Goal: Task Accomplishment & Management: Complete application form

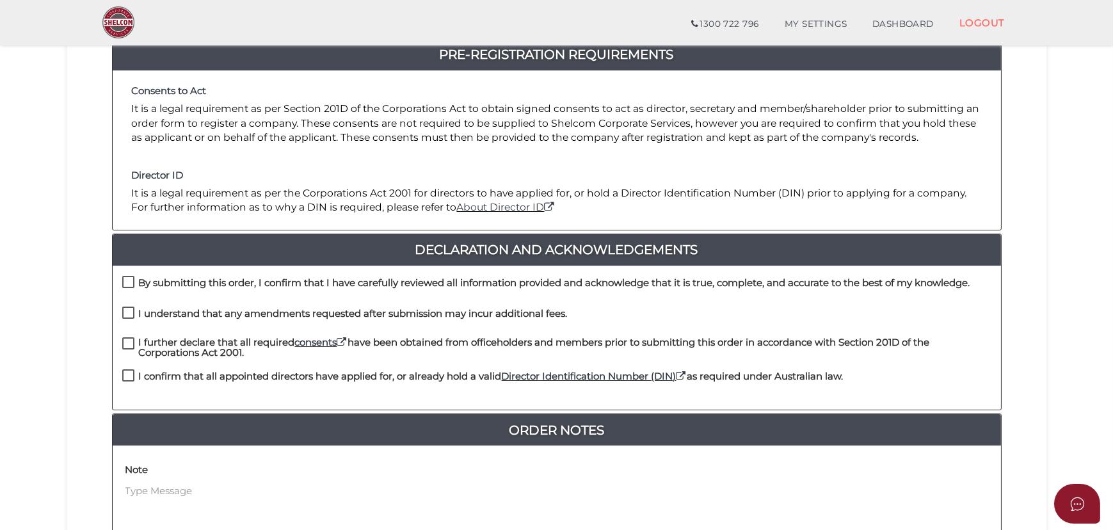
scroll to position [174, 0]
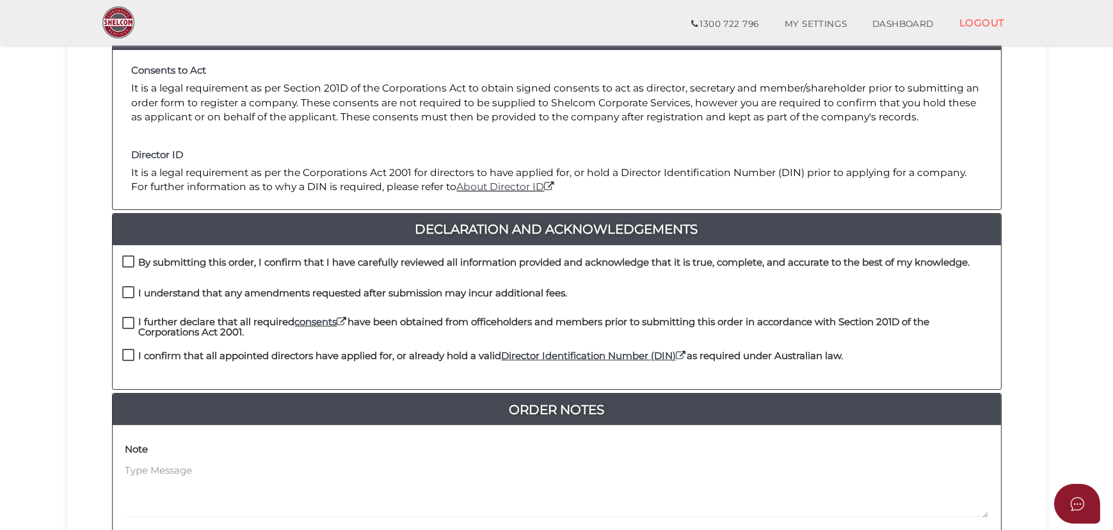
click at [228, 265] on h4 "By submitting this order, I confirm that I have carefully reviewed all informat…" at bounding box center [554, 262] width 831 height 11
checkbox input "true"
click at [235, 288] on h4 "I understand that any amendments requested after submission may incur additiona…" at bounding box center [353, 293] width 429 height 11
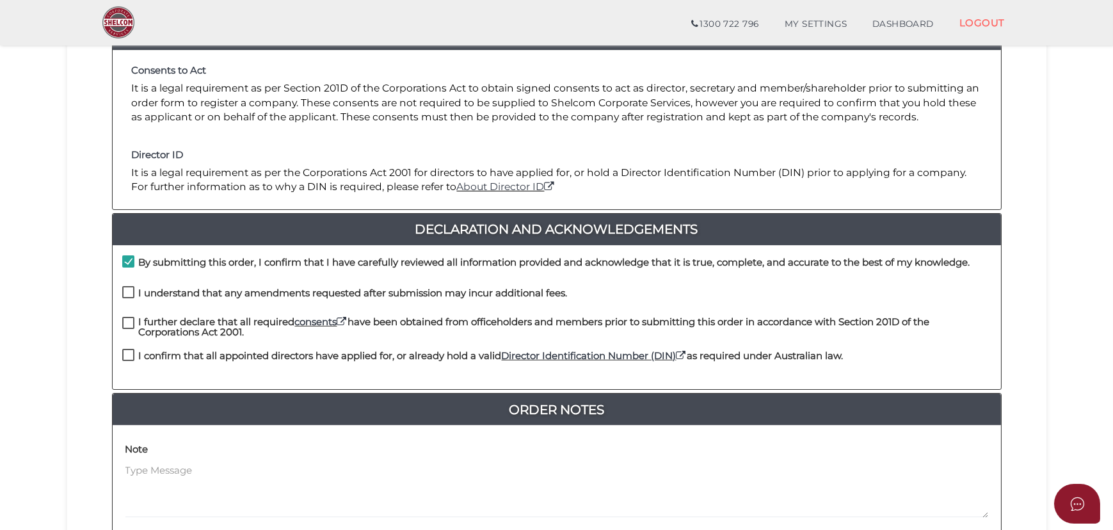
checkbox input "true"
click at [222, 321] on h4 "I further declare that all required consents have been obtained from officehold…" at bounding box center [565, 327] width 852 height 21
checkbox input "true"
click at [202, 356] on h4 "I confirm that all appointed directors have applied for, or already hold a vali…" at bounding box center [491, 356] width 705 height 11
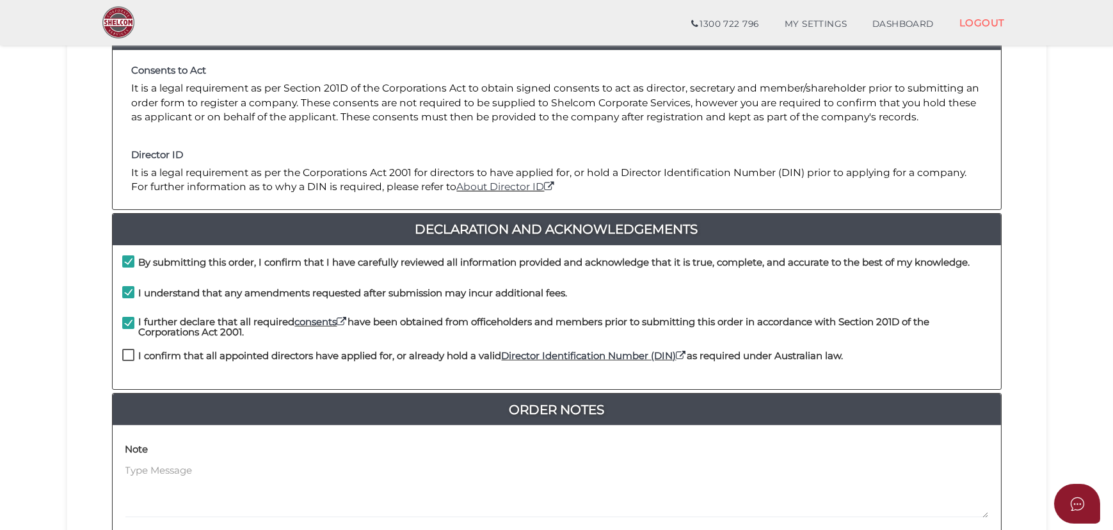
checkbox input "true"
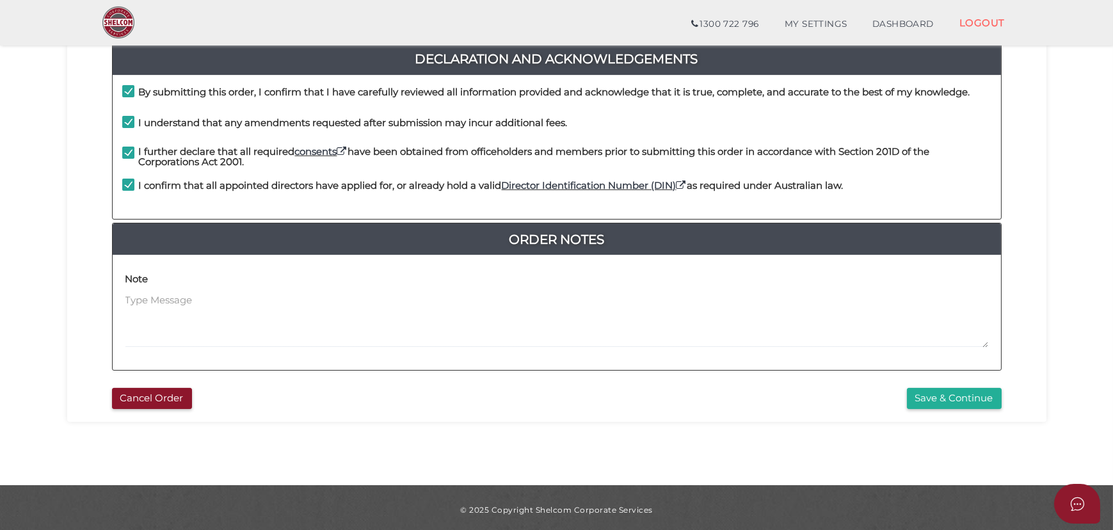
scroll to position [348, 0]
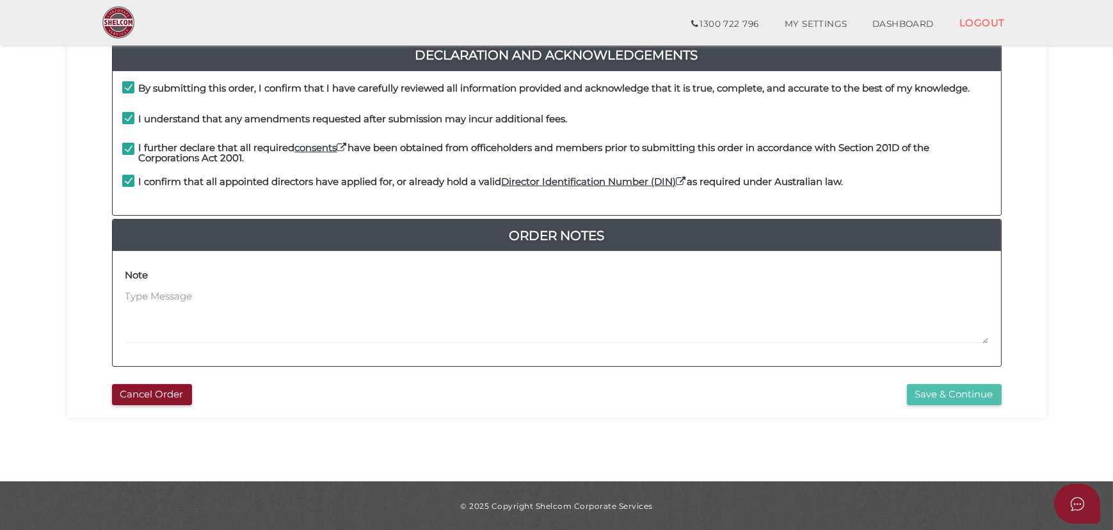
click at [955, 397] on button "Save & Continue" at bounding box center [954, 394] width 95 height 21
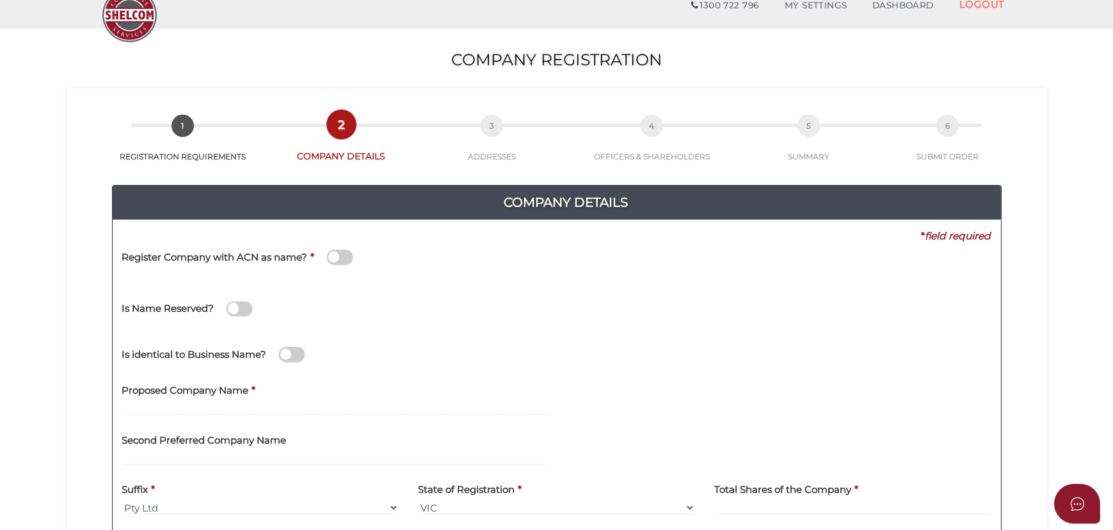
scroll to position [116, 0]
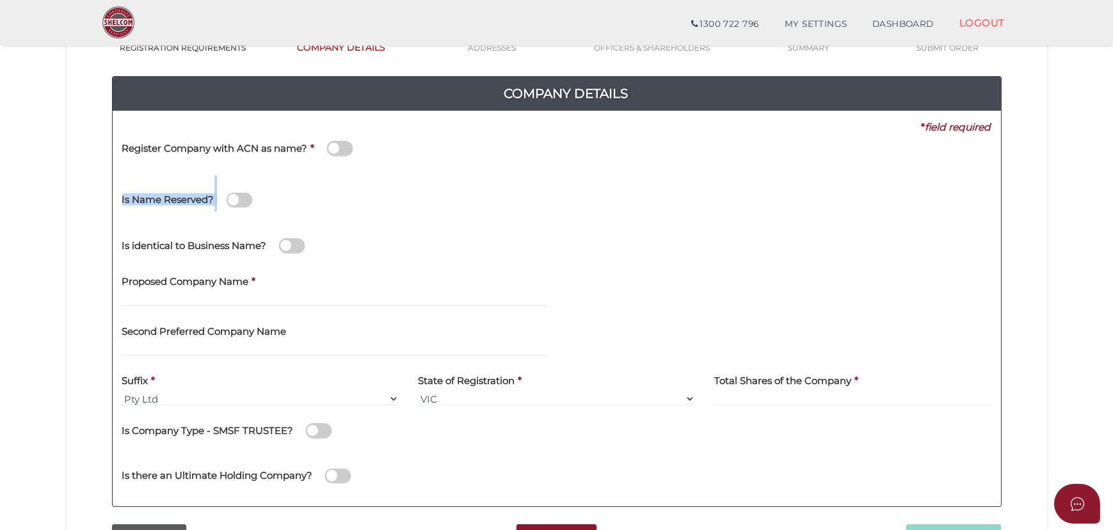
drag, startPoint x: 333, startPoint y: 144, endPoint x: 328, endPoint y: 180, distance: 36.2
click at [328, 134] on div "* field required Register Company with ACN as name? * Is Name Reserved? Did She…" at bounding box center [556, 127] width 869 height 14
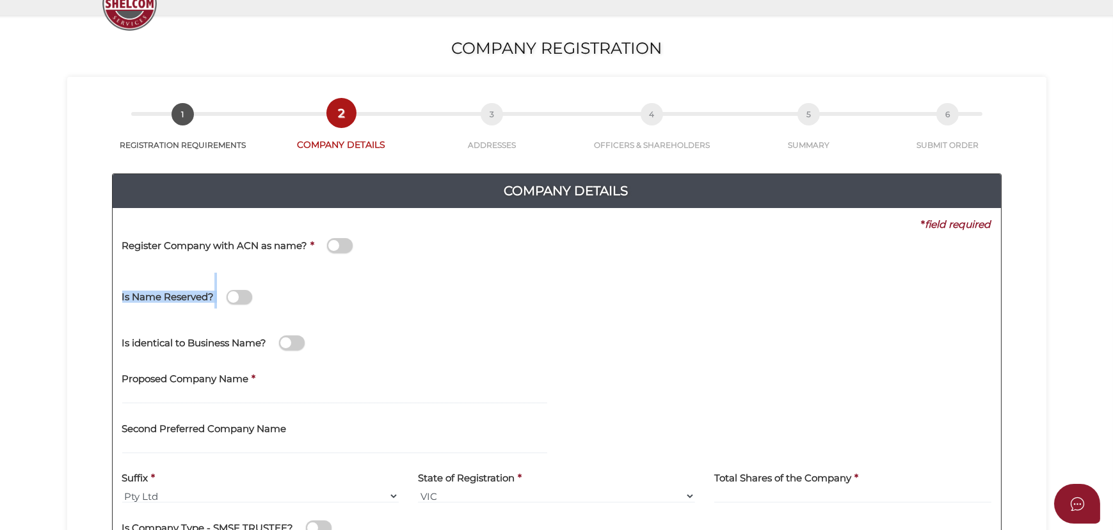
scroll to position [0, 0]
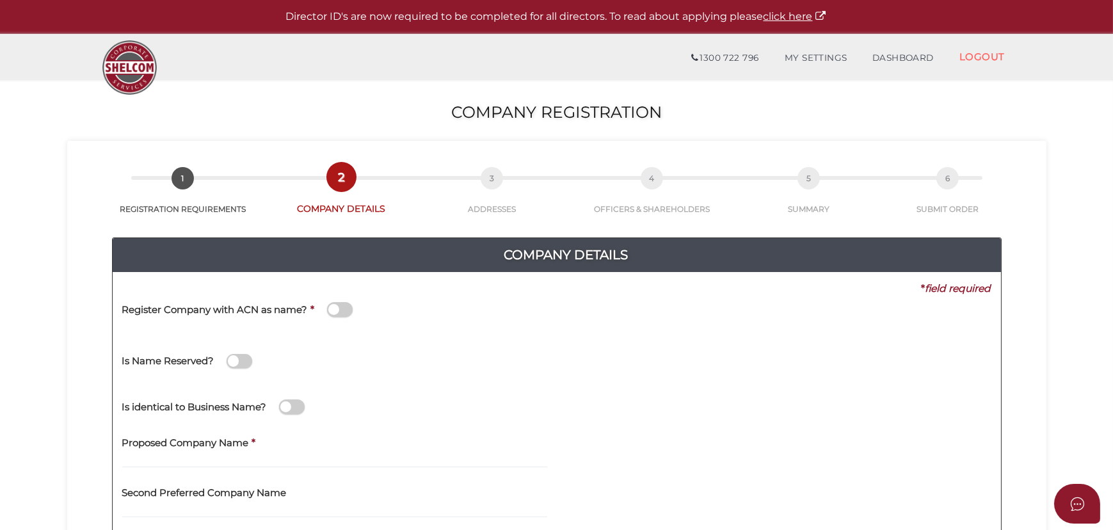
click at [441, 360] on div "Is Name Reserved?" at bounding box center [344, 355] width 444 height 36
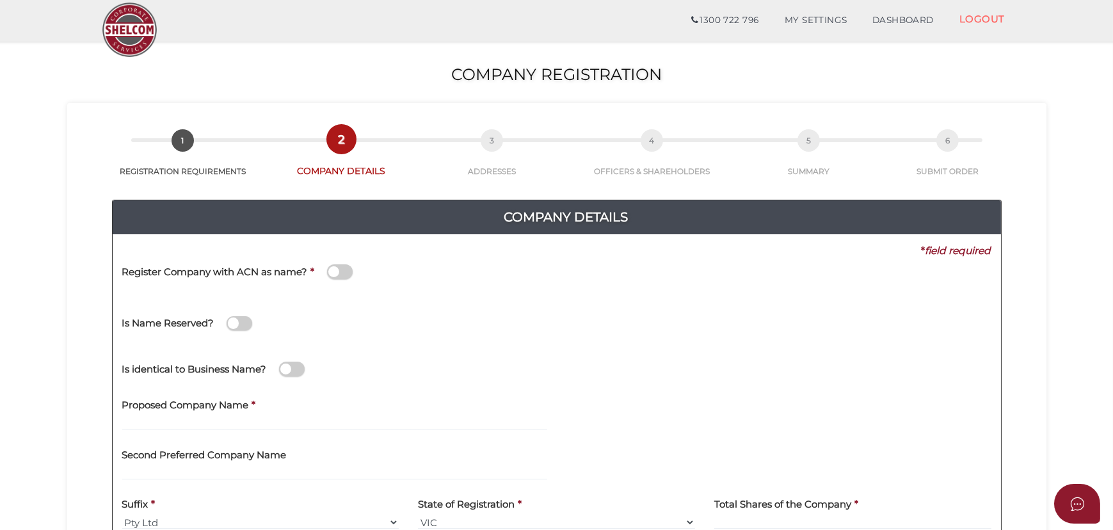
scroll to position [58, 0]
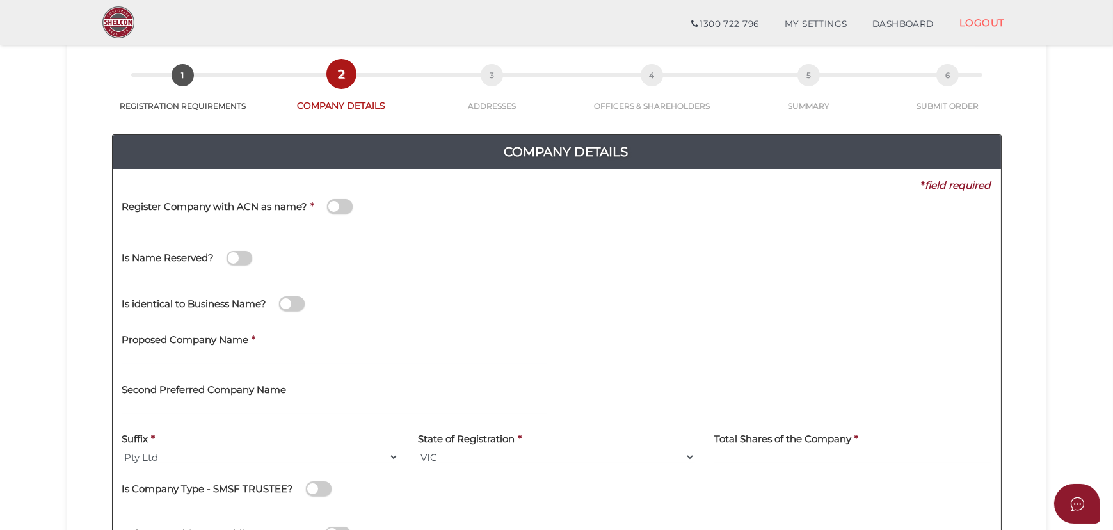
click at [371, 262] on div "Is Name Reserved?" at bounding box center [344, 252] width 444 height 36
click at [436, 218] on div "Register Company with ACN as name? *" at bounding box center [344, 208] width 444 height 31
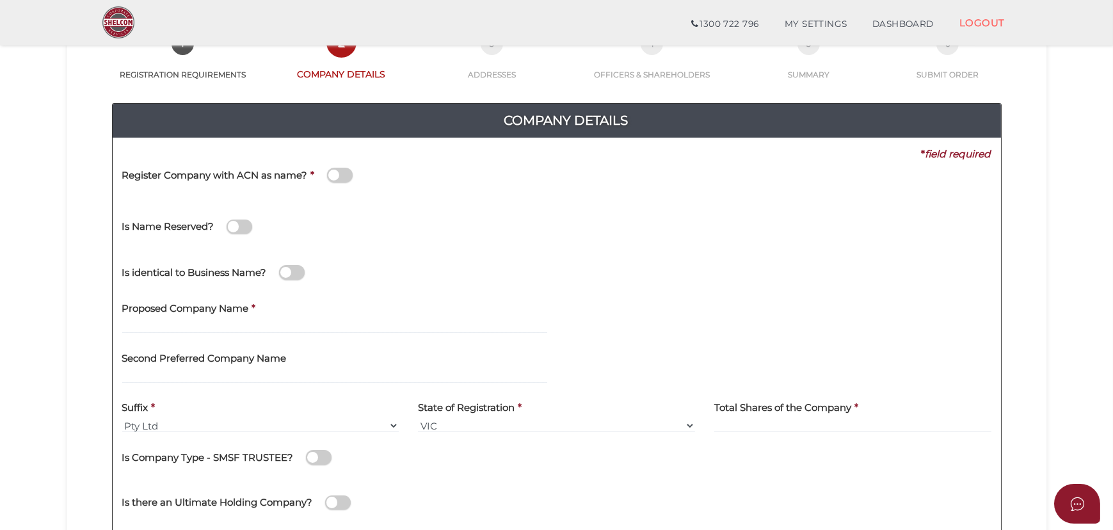
scroll to position [116, 0]
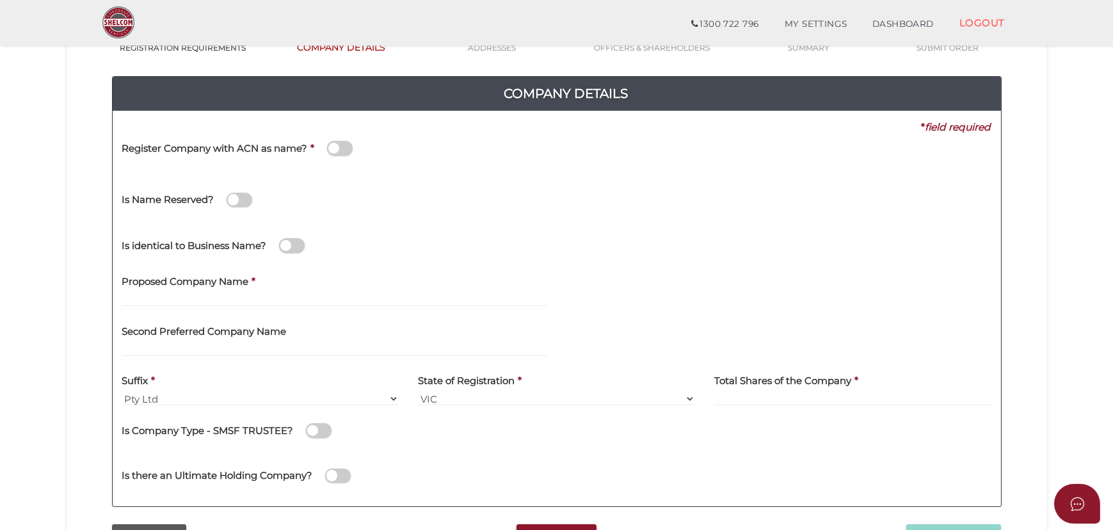
click at [278, 289] on div "Proposed Company Name *" at bounding box center [334, 287] width 425 height 40
click at [237, 306] on div "Proposed Company Name *" at bounding box center [335, 292] width 444 height 50
click at [159, 296] on input "text" at bounding box center [334, 299] width 425 height 14
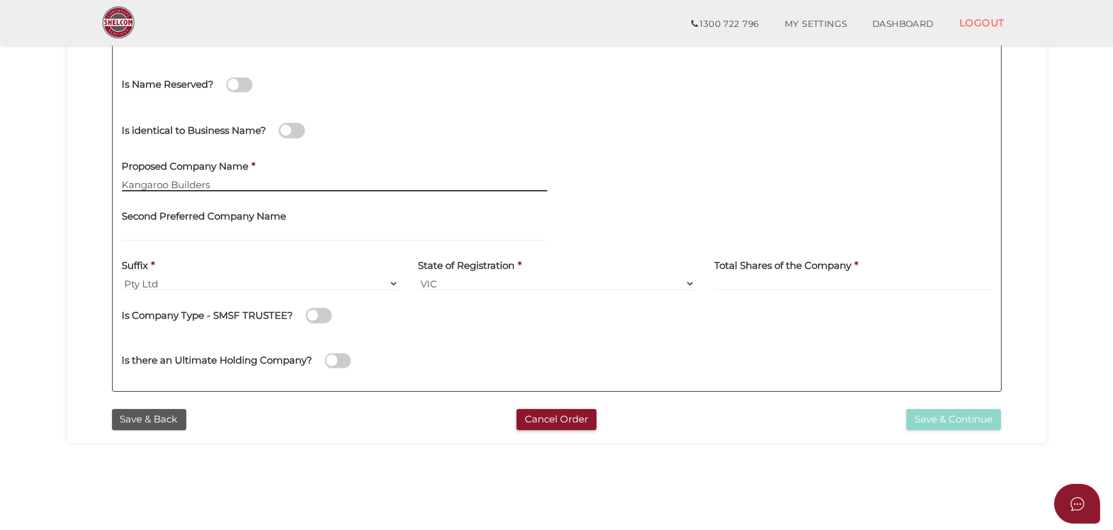
scroll to position [348, 0]
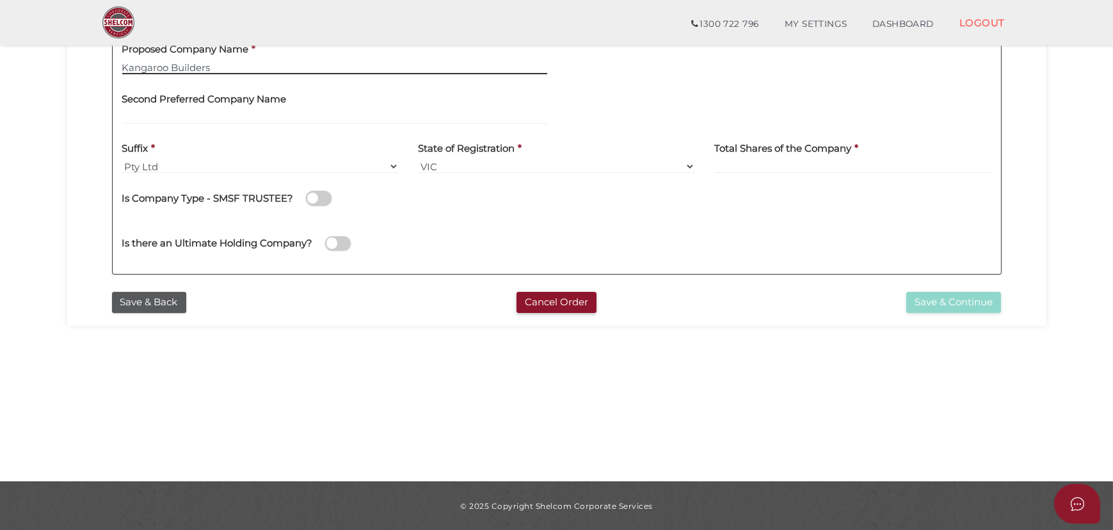
type input "Kangaroo Builders"
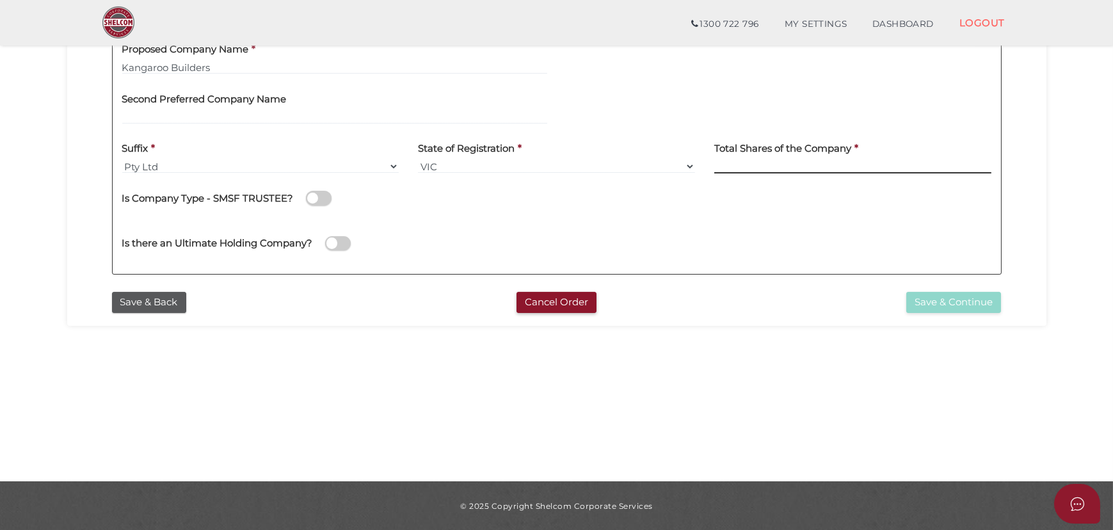
click at [856, 172] on input at bounding box center [852, 166] width 277 height 14
type input "12"
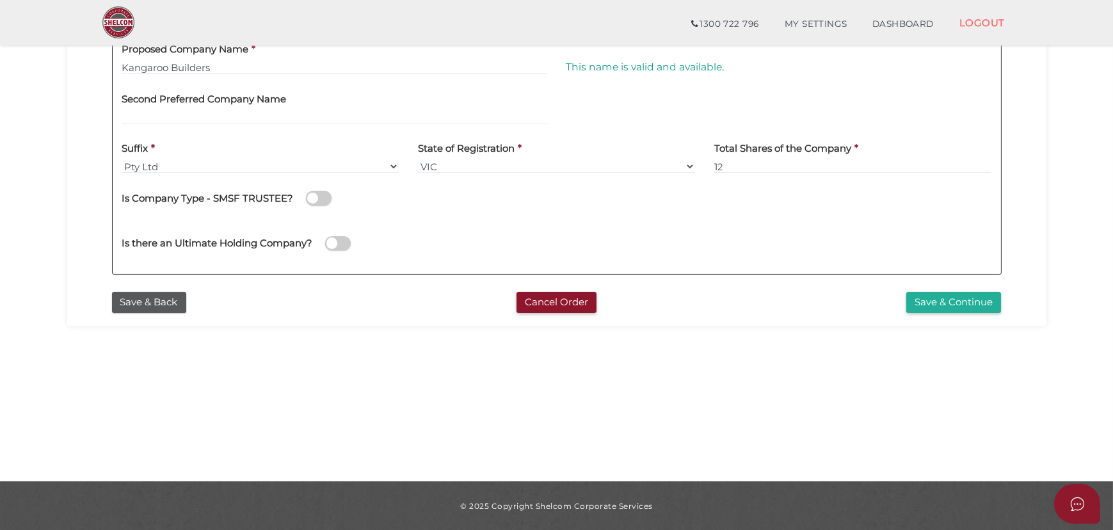
click at [691, 232] on div "Is there an Ultimate Holding Company?" at bounding box center [557, 241] width 888 height 45
click at [941, 294] on button "Save & Continue" at bounding box center [953, 302] width 95 height 21
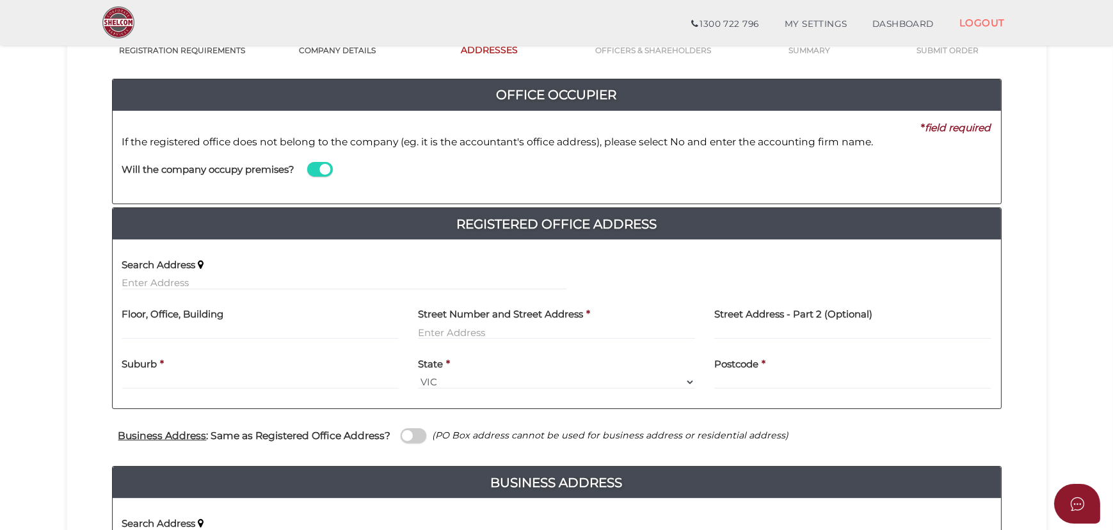
scroll to position [116, 0]
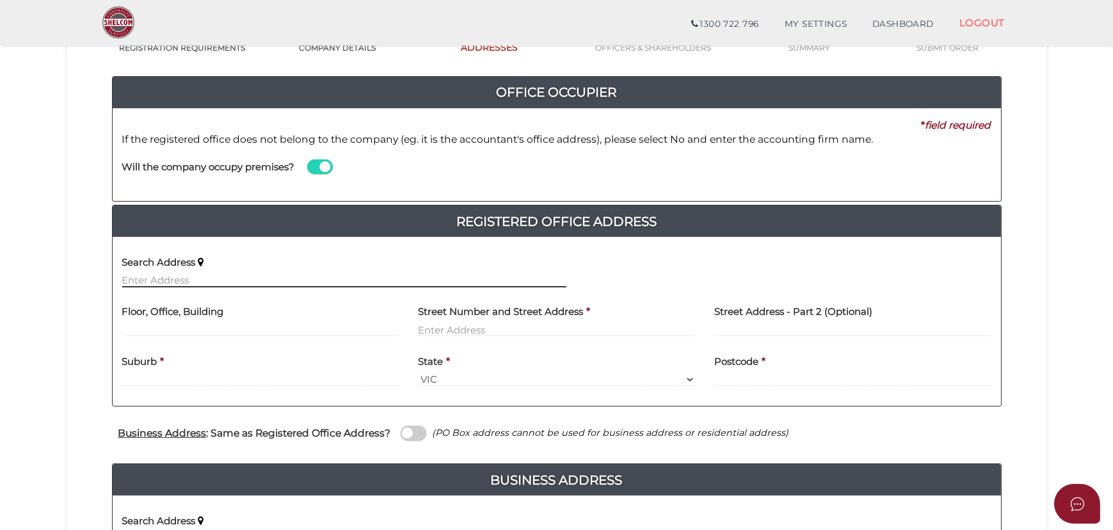
click at [328, 273] on input "text" at bounding box center [344, 280] width 444 height 14
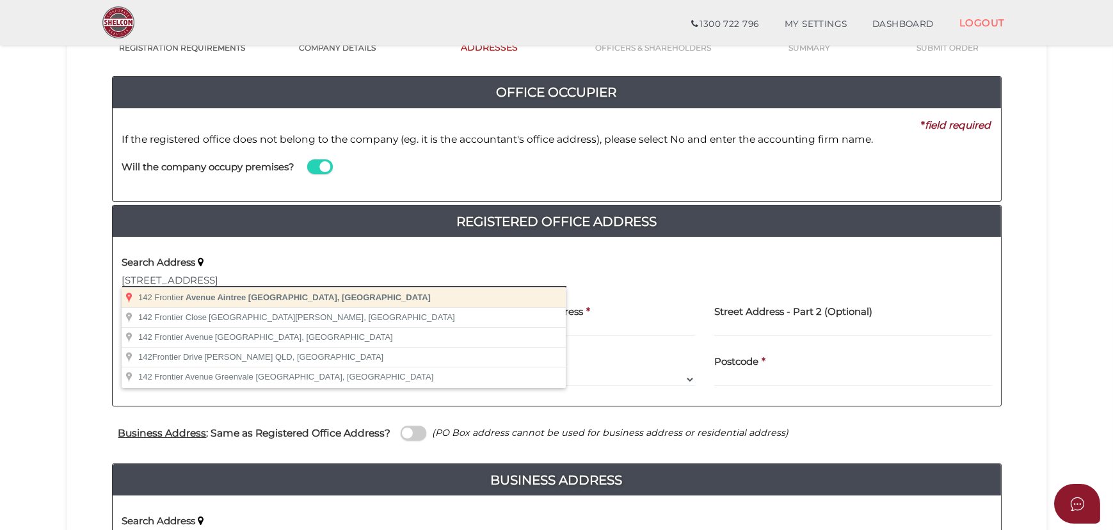
type input "[STREET_ADDRESS]"
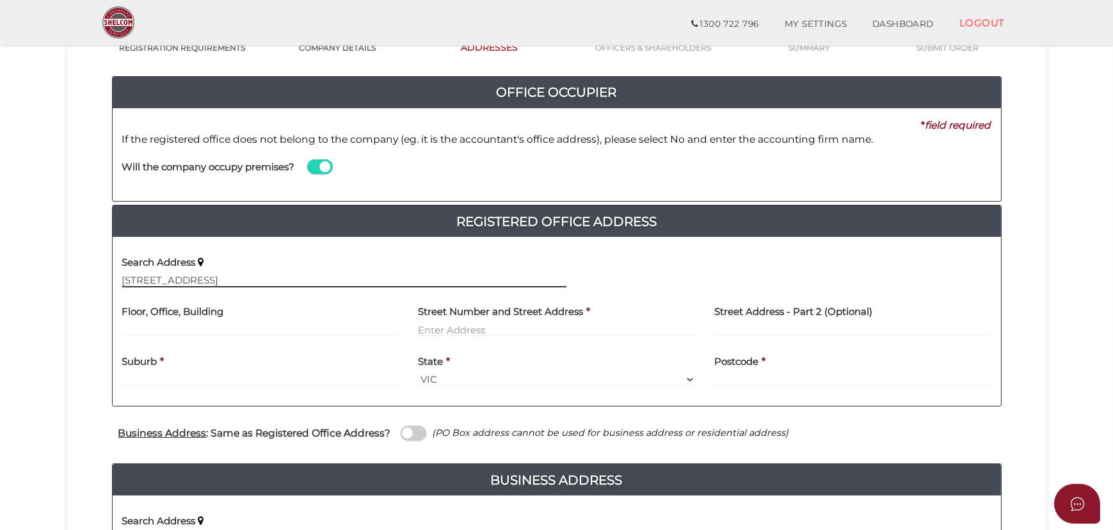
type input "[STREET_ADDRESS]"
type input "Aintree"
select select "VIC"
type input "3336"
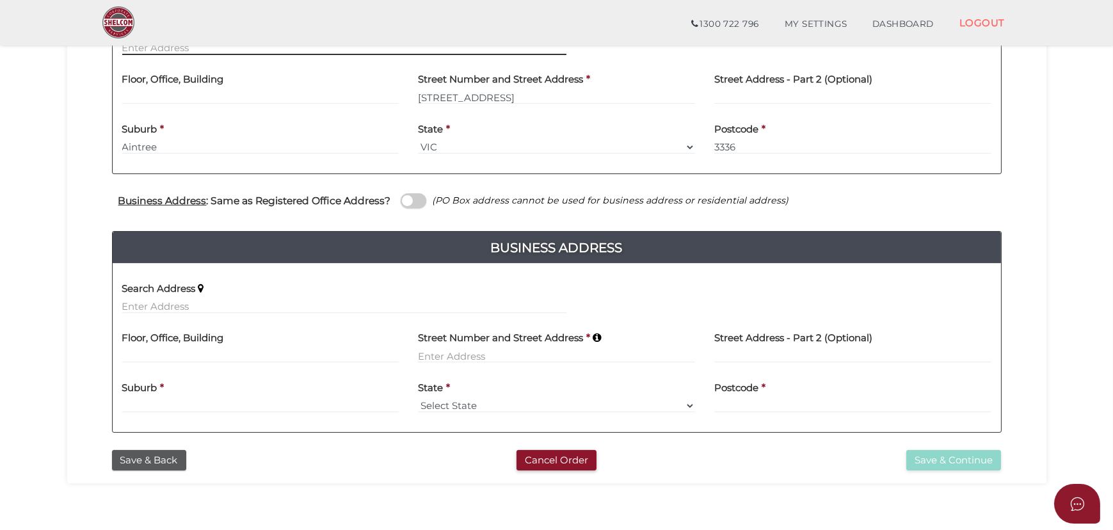
scroll to position [349, 0]
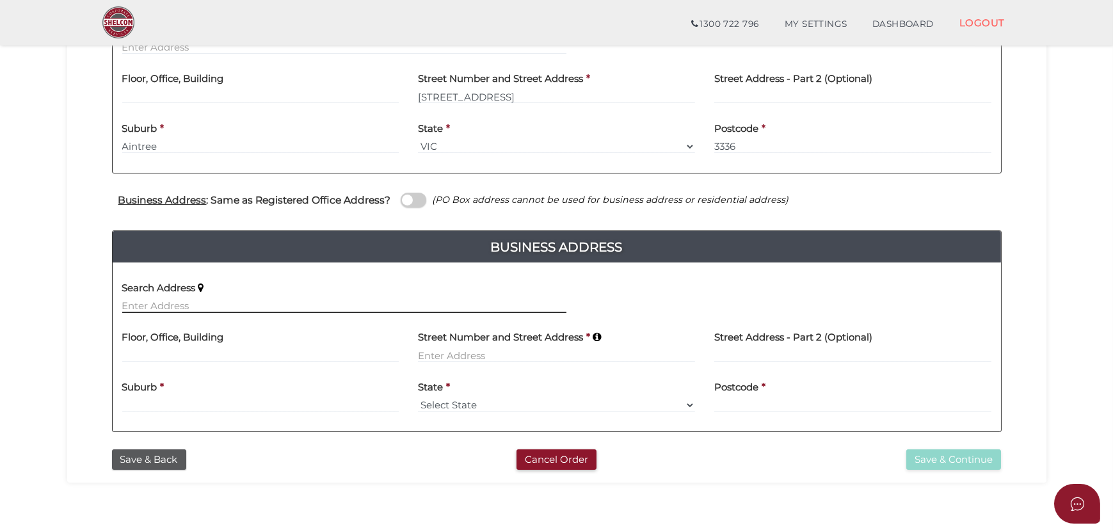
click at [347, 310] on input "text" at bounding box center [344, 306] width 444 height 14
click at [418, 196] on span at bounding box center [414, 200] width 26 height 15
click at [0, 0] on input "checkbox" at bounding box center [0, 0] width 0 height 0
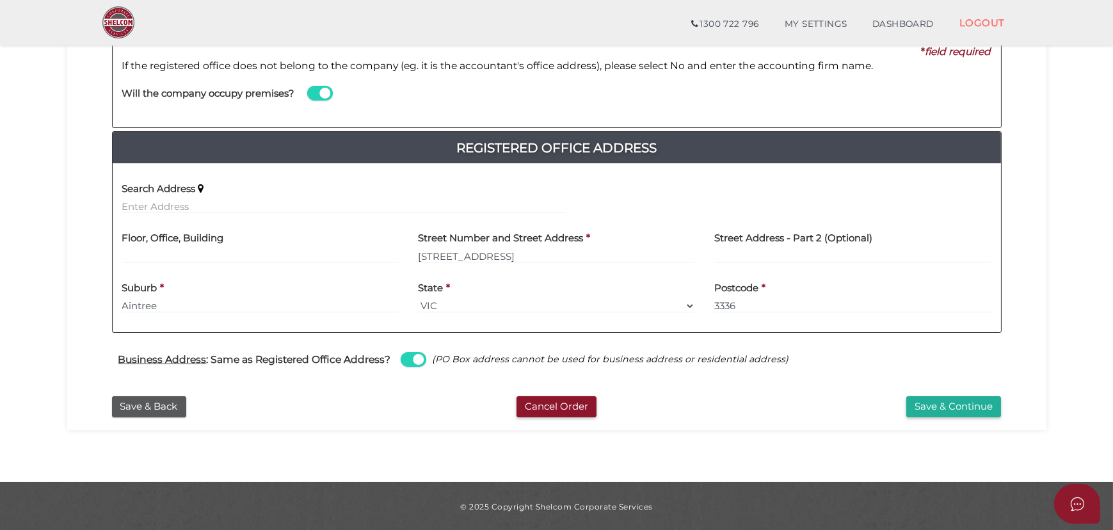
scroll to position [190, 0]
click at [917, 404] on button "Save & Continue" at bounding box center [953, 405] width 95 height 21
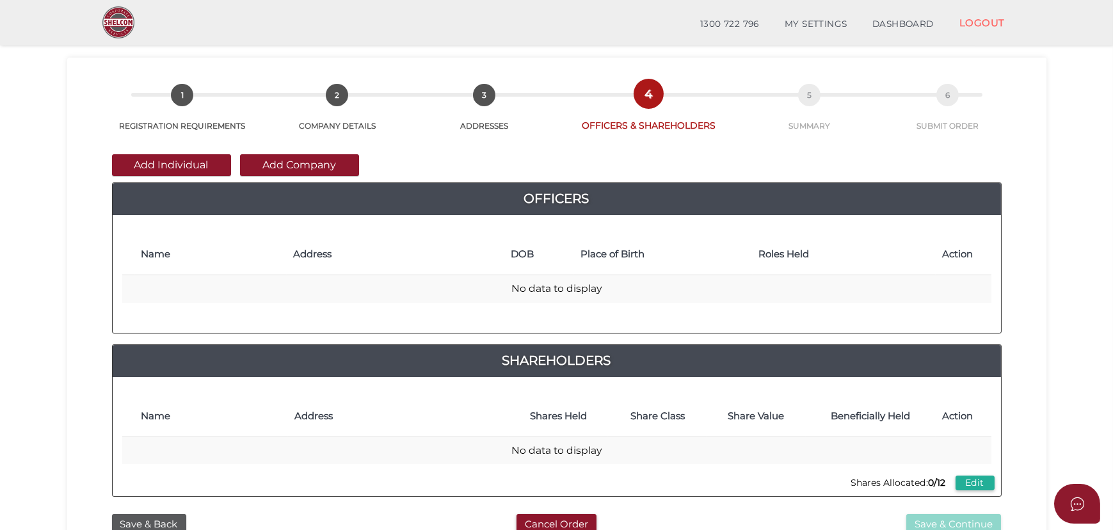
scroll to position [58, 0]
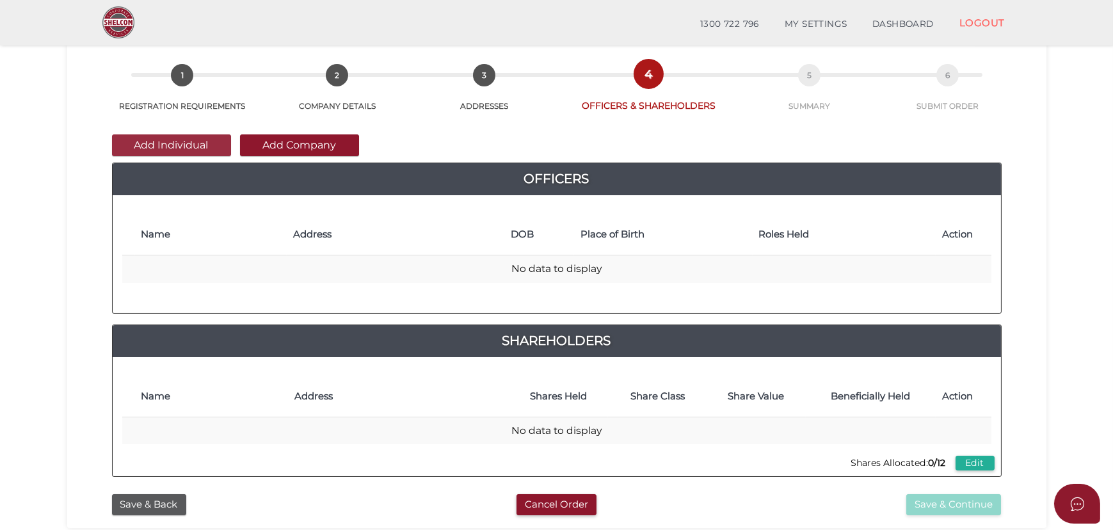
click at [204, 150] on button "Add Individual" at bounding box center [171, 145] width 119 height 22
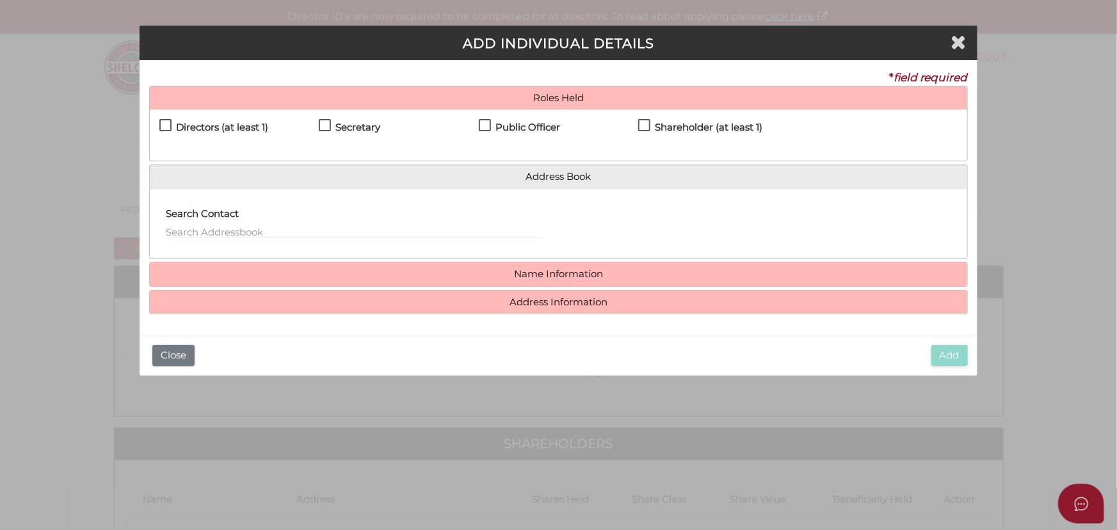
click at [216, 126] on h4 "Directors (at least 1)" at bounding box center [222, 127] width 92 height 11
checkbox input "true"
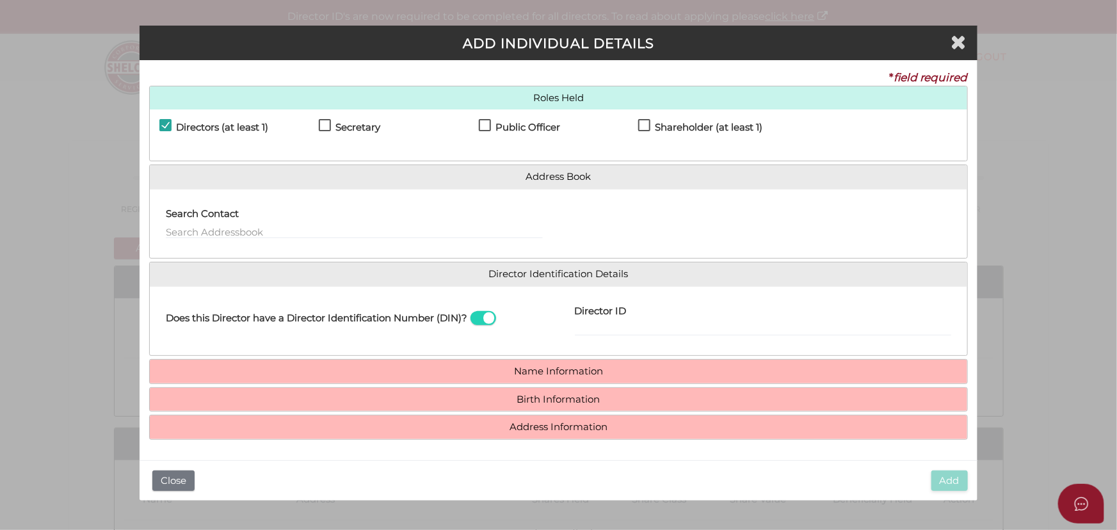
click at [390, 131] on div "Secretary" at bounding box center [398, 130] width 159 height 22
click at [367, 129] on h4 "Secretary" at bounding box center [357, 127] width 45 height 11
checkbox input "true"
click at [495, 131] on h4 "Public Officer" at bounding box center [527, 127] width 65 height 11
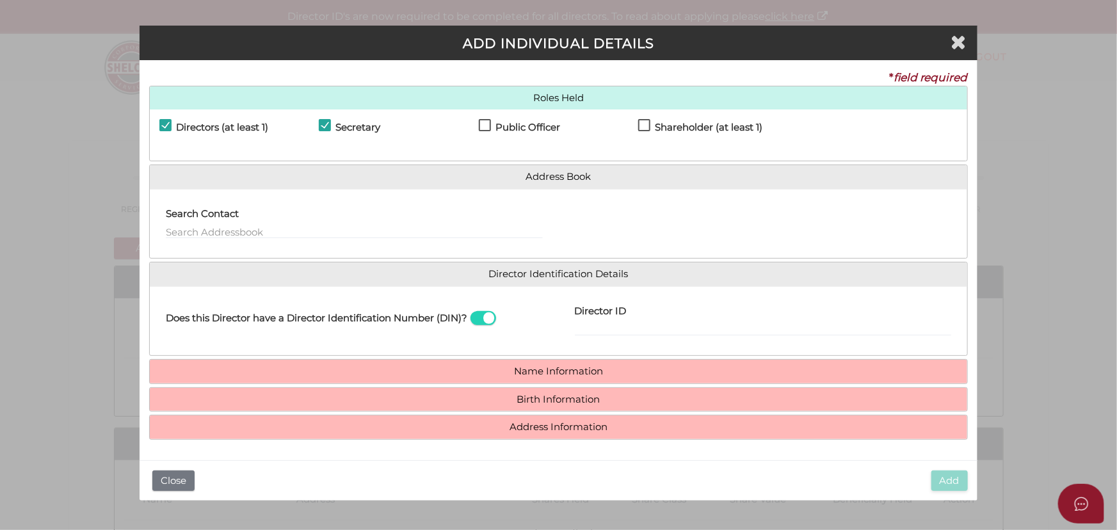
checkbox input "true"
click at [667, 127] on h4 "Shareholder (at least 1)" at bounding box center [709, 127] width 108 height 11
checkbox input "true"
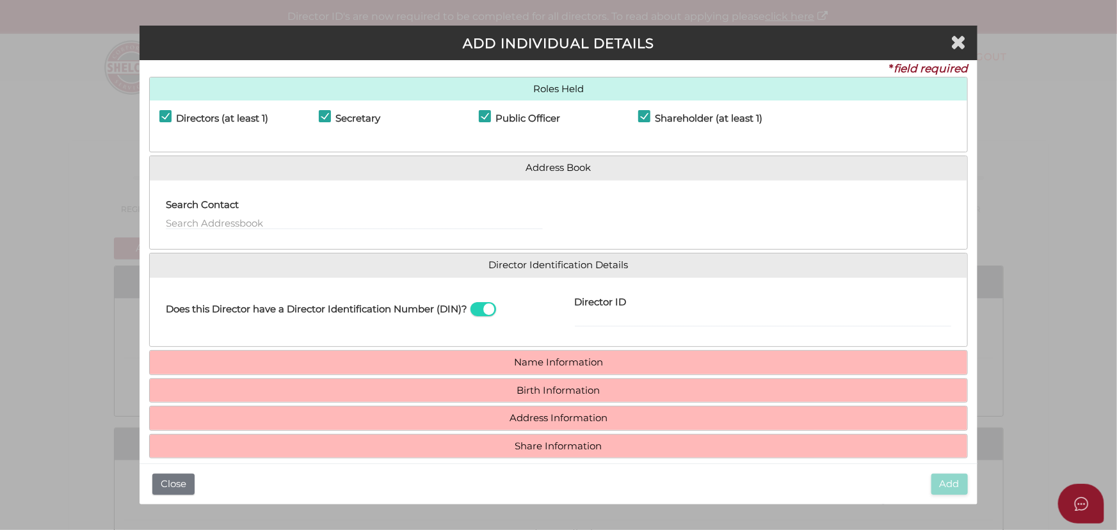
scroll to position [22, 0]
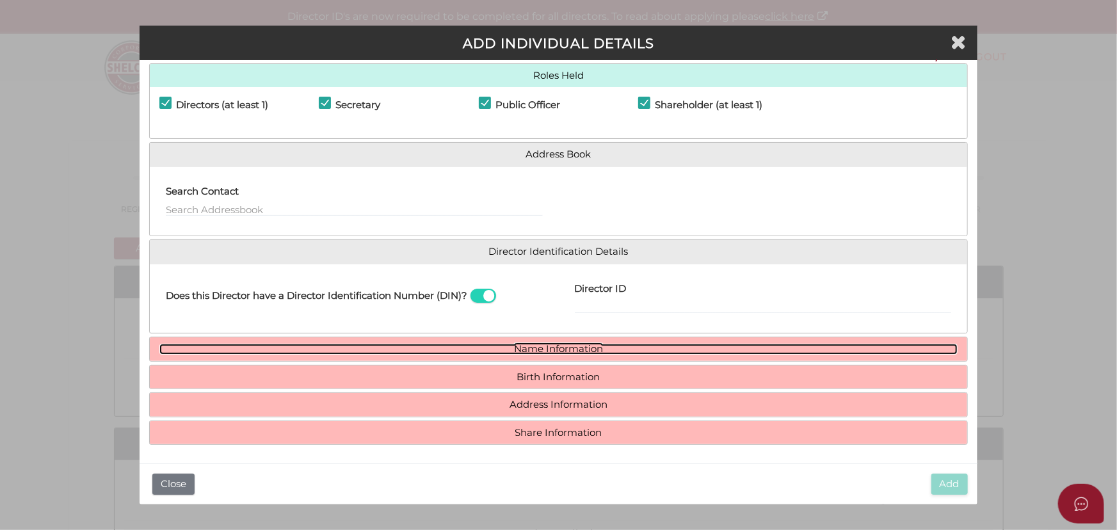
click at [548, 352] on link "Name Information" at bounding box center [558, 349] width 798 height 11
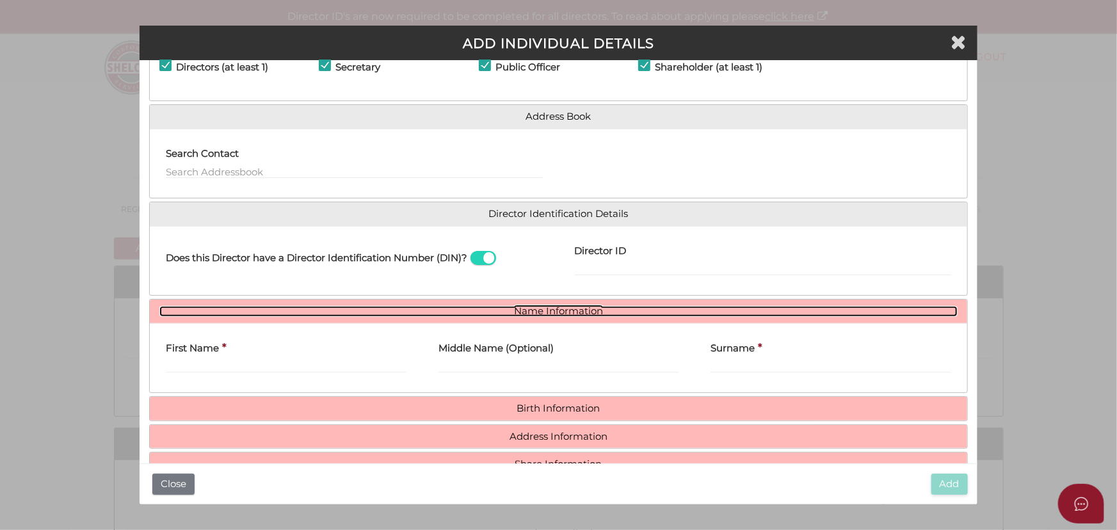
scroll to position [81, 0]
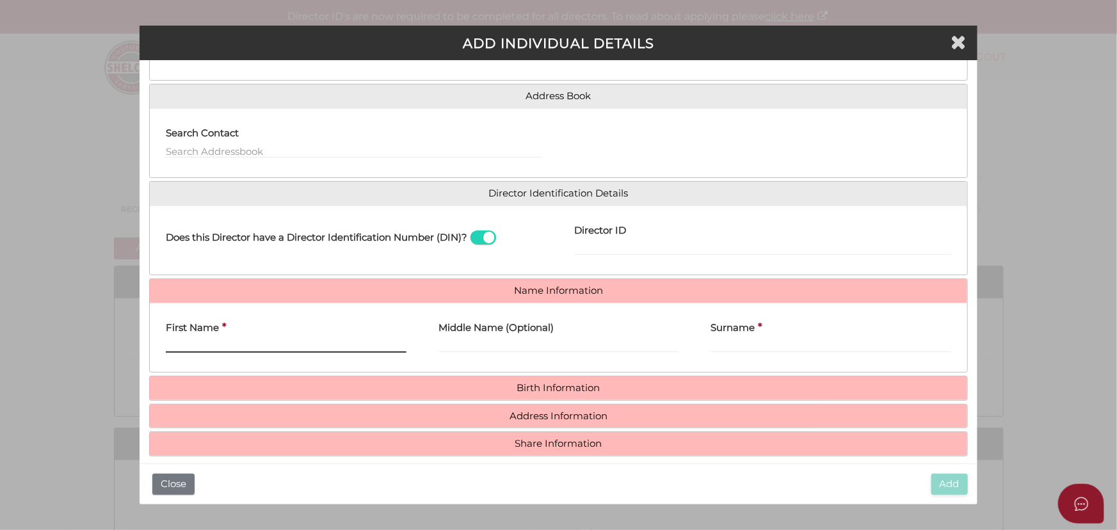
click at [355, 342] on input "First Name" at bounding box center [286, 346] width 241 height 14
click at [269, 345] on input "First Name" at bounding box center [286, 346] width 241 height 14
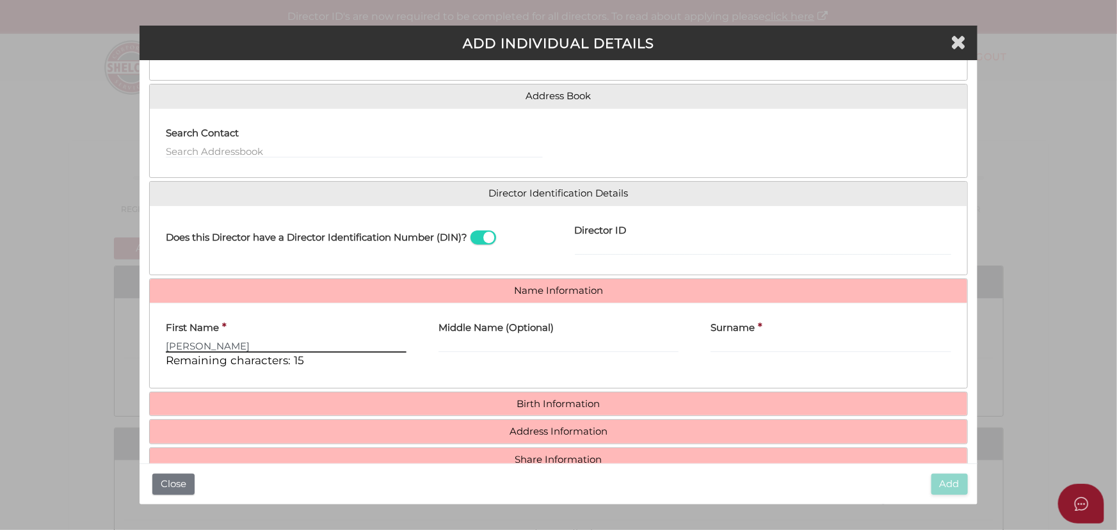
type input "[PERSON_NAME]"
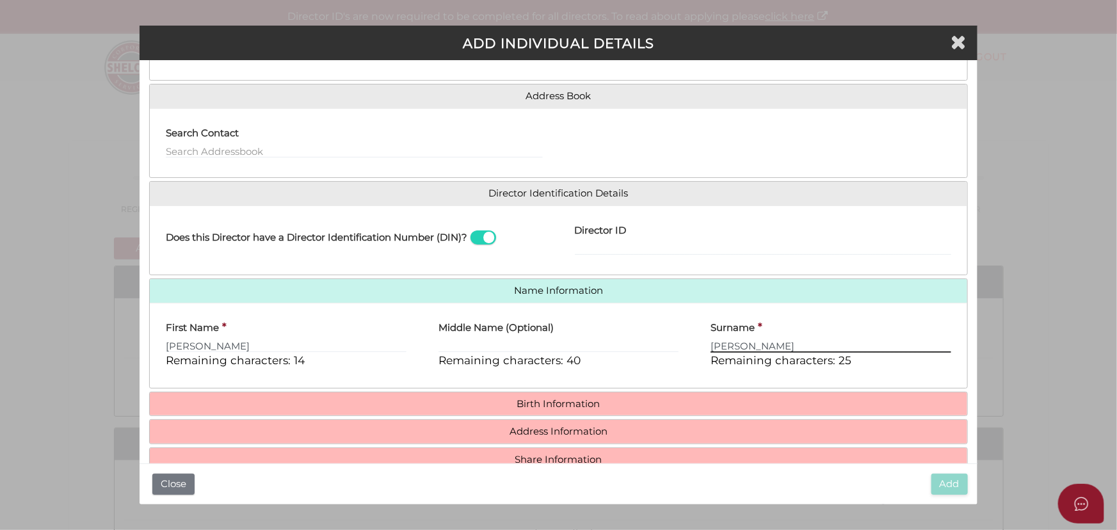
type input "[PERSON_NAME]"
click at [310, 408] on h4 "Birth Information" at bounding box center [558, 404] width 817 height 24
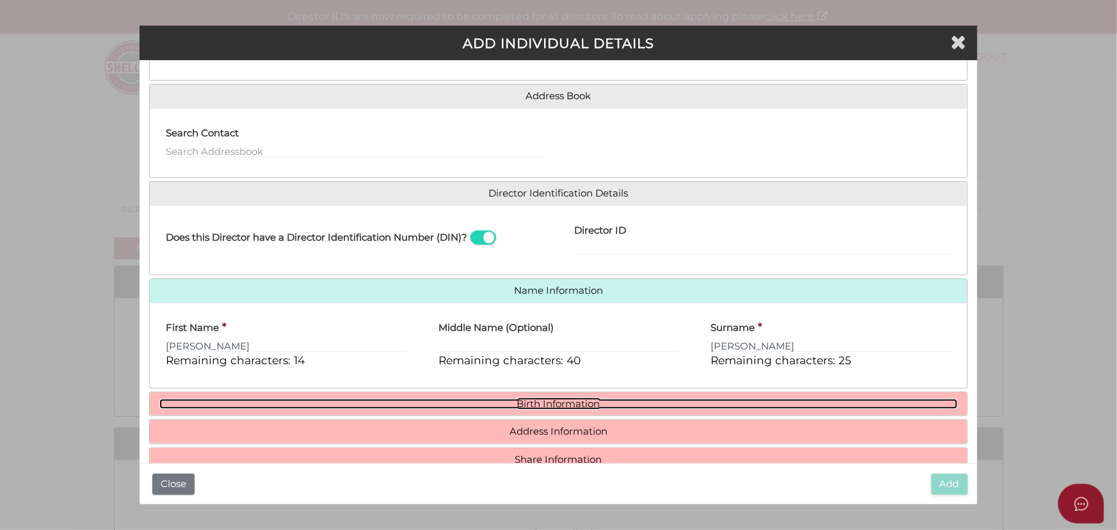
click at [551, 406] on link "Birth Information" at bounding box center [558, 404] width 798 height 11
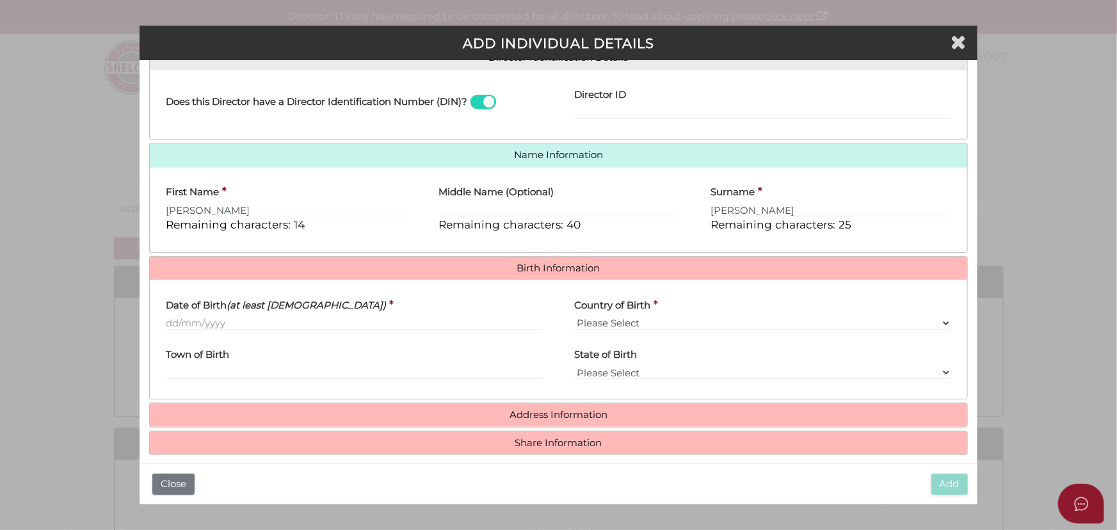
scroll to position [226, 0]
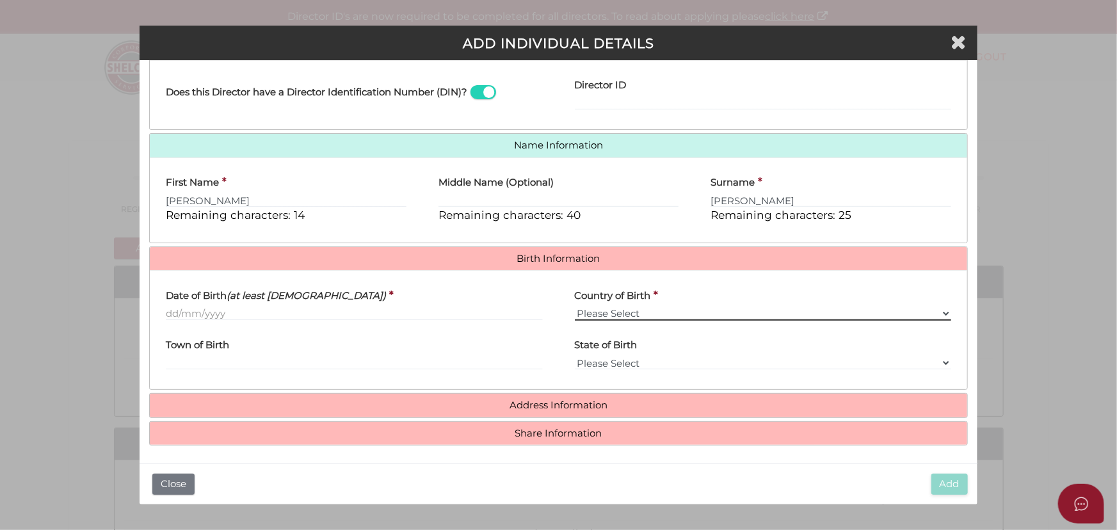
drag, startPoint x: 630, startPoint y: 310, endPoint x: 614, endPoint y: 310, distance: 15.4
click at [630, 310] on select "Please Select v Australia Afghanistan Albania Algeria American Samoa Andorra An…" at bounding box center [763, 314] width 376 height 14
select select "India"
click at [575, 307] on select "Please Select v Australia Afghanistan Albania Algeria American Samoa Andorra An…" at bounding box center [763, 314] width 376 height 14
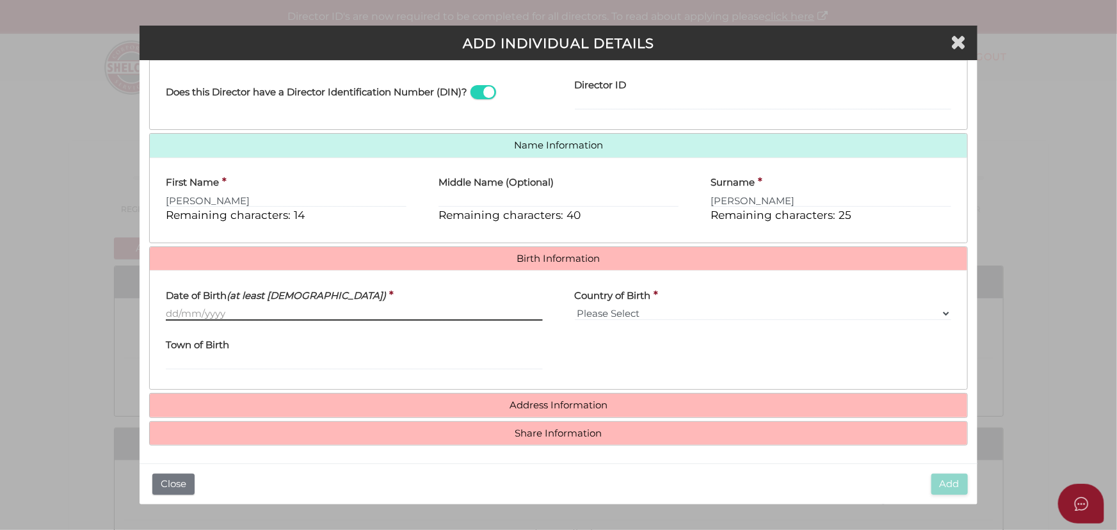
click at [200, 313] on input "Date of Birth (at least 18 years old)" at bounding box center [354, 314] width 376 height 14
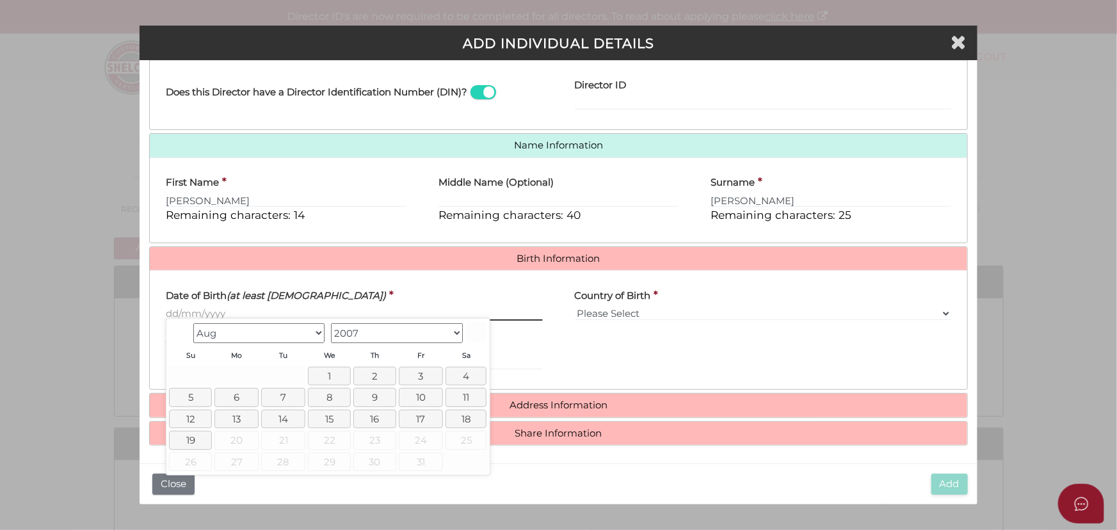
click at [227, 313] on input "Date of Birth (at least 18 years old)" at bounding box center [354, 314] width 376 height 14
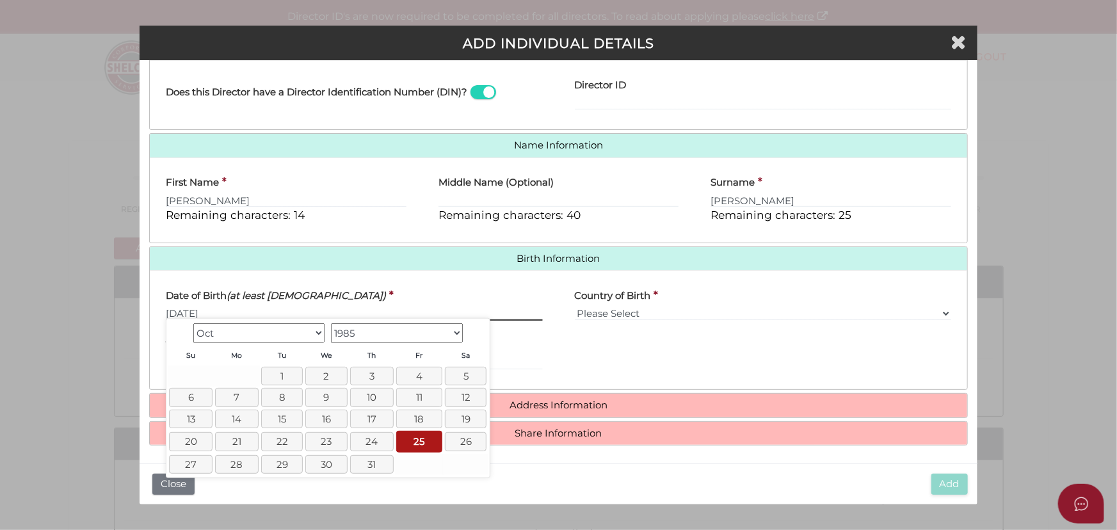
type input "25/10/1985"
click at [666, 359] on div "State of Birth Please Select VIC ACT NSW NT QLD TAS WA SA" at bounding box center [763, 355] width 408 height 50
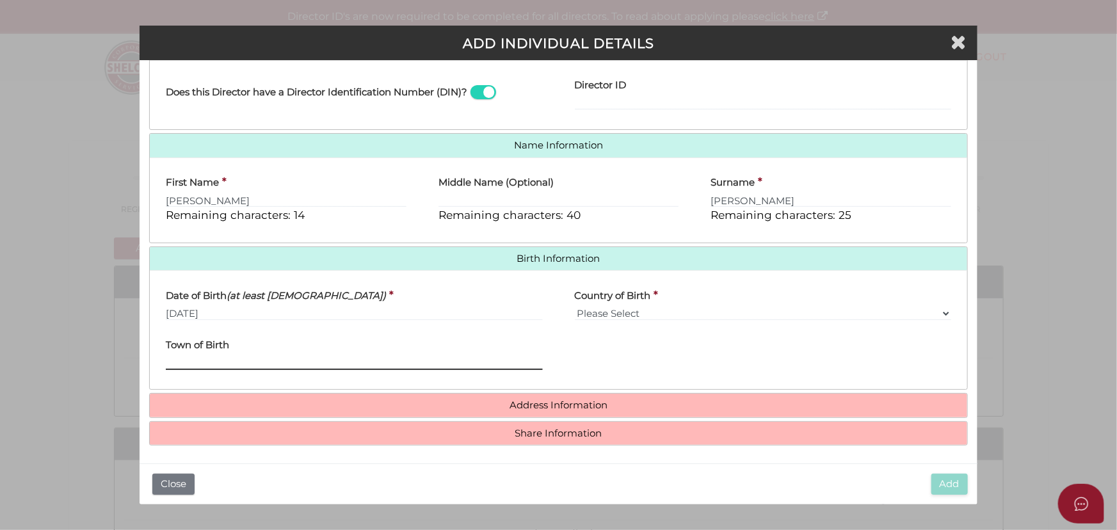
click at [381, 367] on input "Town of Birth" at bounding box center [354, 363] width 376 height 14
type input "Habitpur"
click at [673, 408] on h4 "Address Information" at bounding box center [558, 406] width 817 height 24
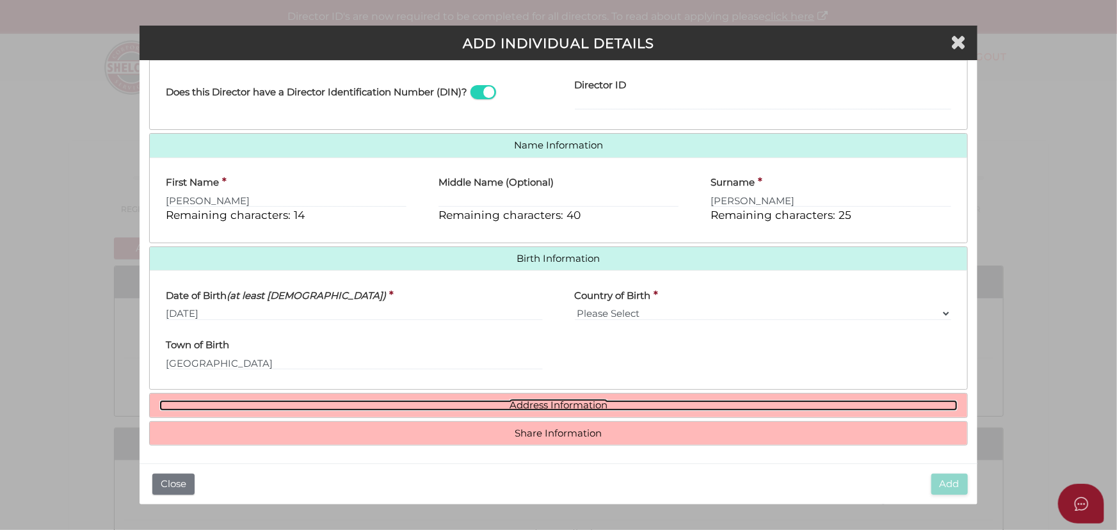
click at [638, 403] on link "Address Information" at bounding box center [558, 405] width 798 height 11
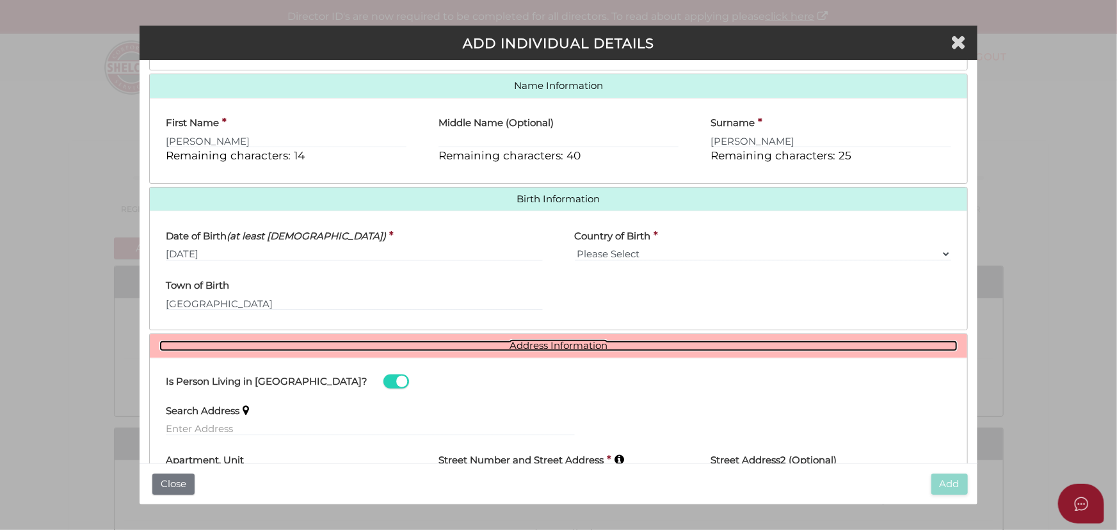
scroll to position [342, 0]
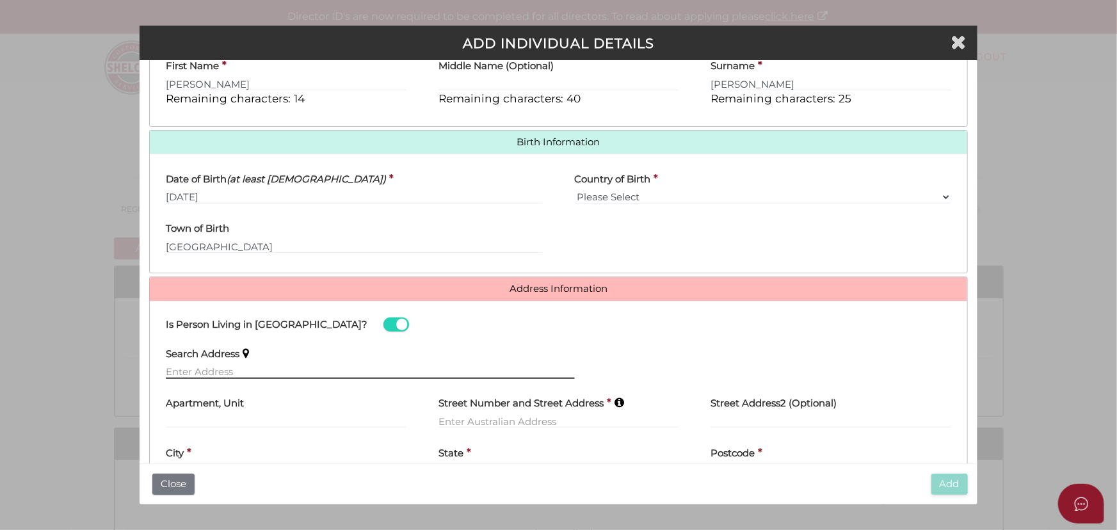
click at [283, 365] on input "text" at bounding box center [370, 372] width 408 height 14
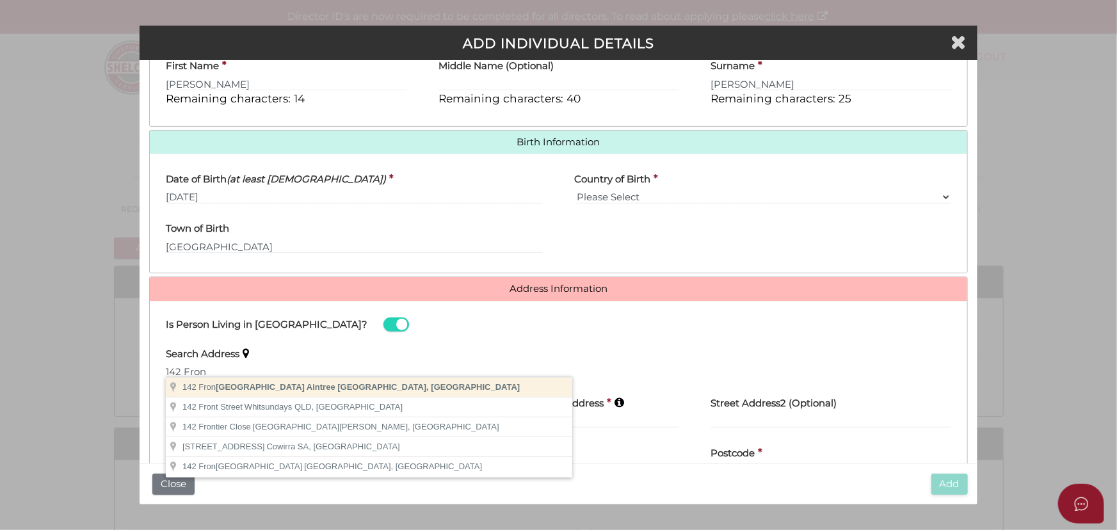
type input "142 Frontier Avenue, Aintree VIC, Australia"
type input "142 Frontier Avenue"
type input "Aintree"
select select "VIC"
type input "3336"
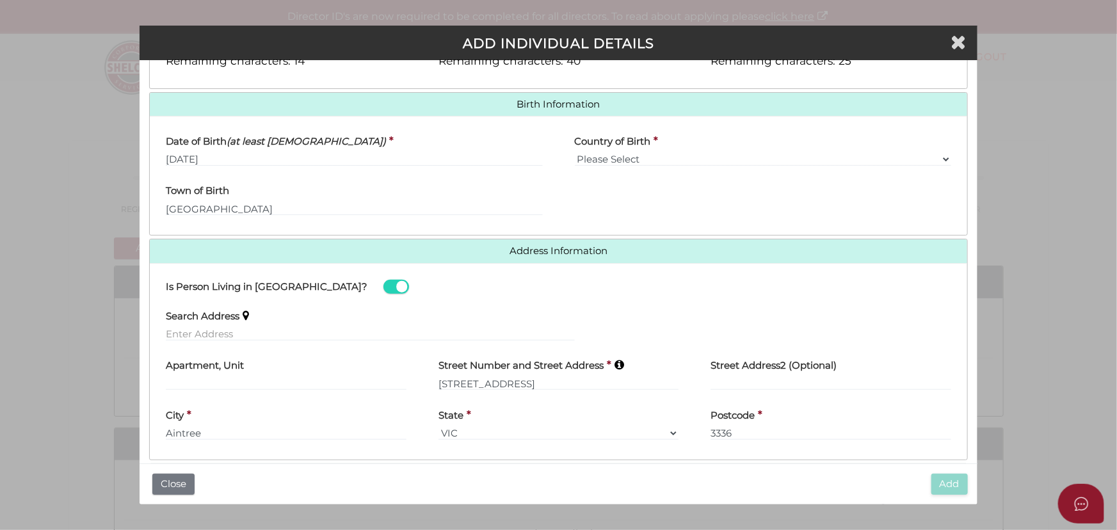
scroll to position [422, 0]
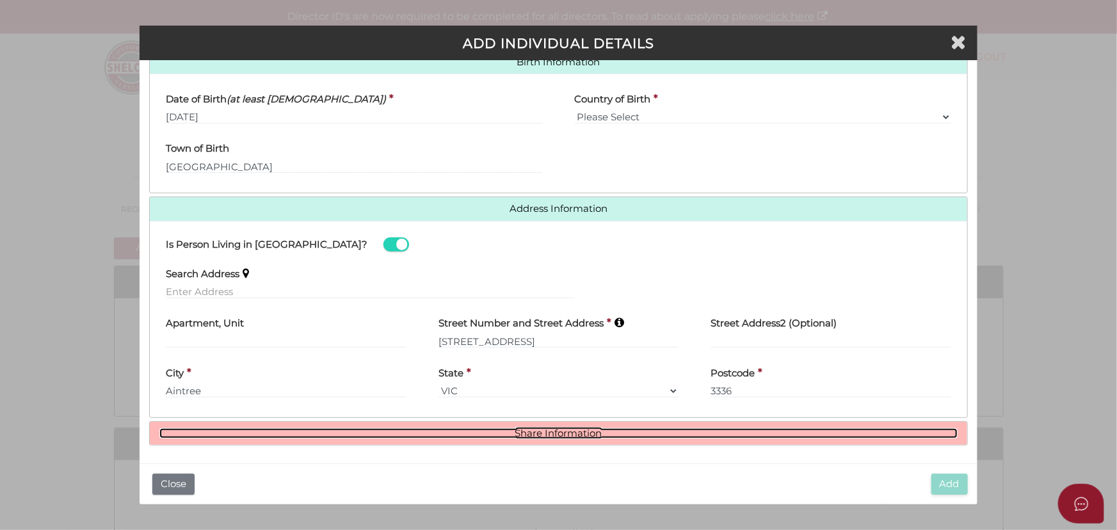
click at [730, 435] on link "Share Information" at bounding box center [558, 433] width 798 height 11
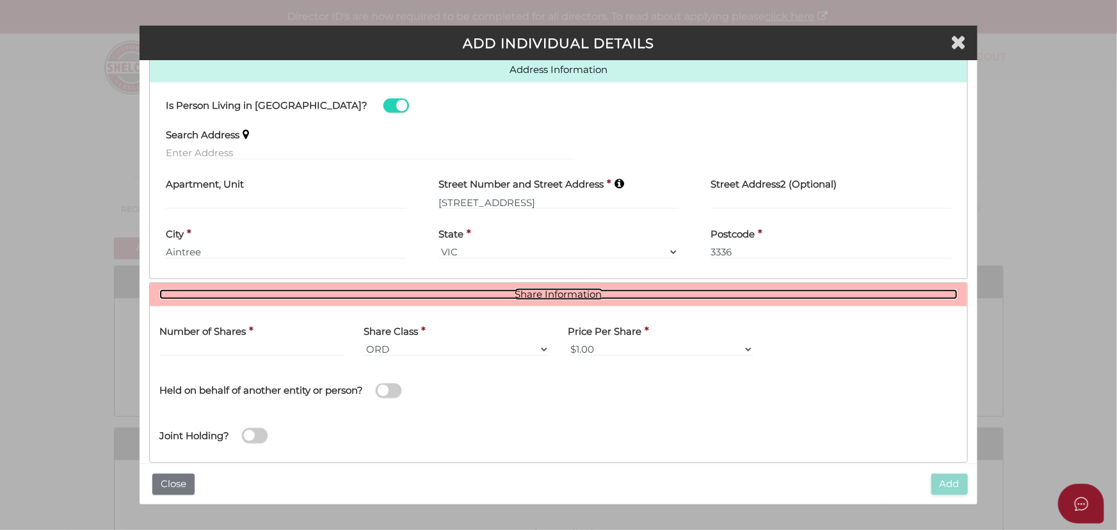
scroll to position [579, 0]
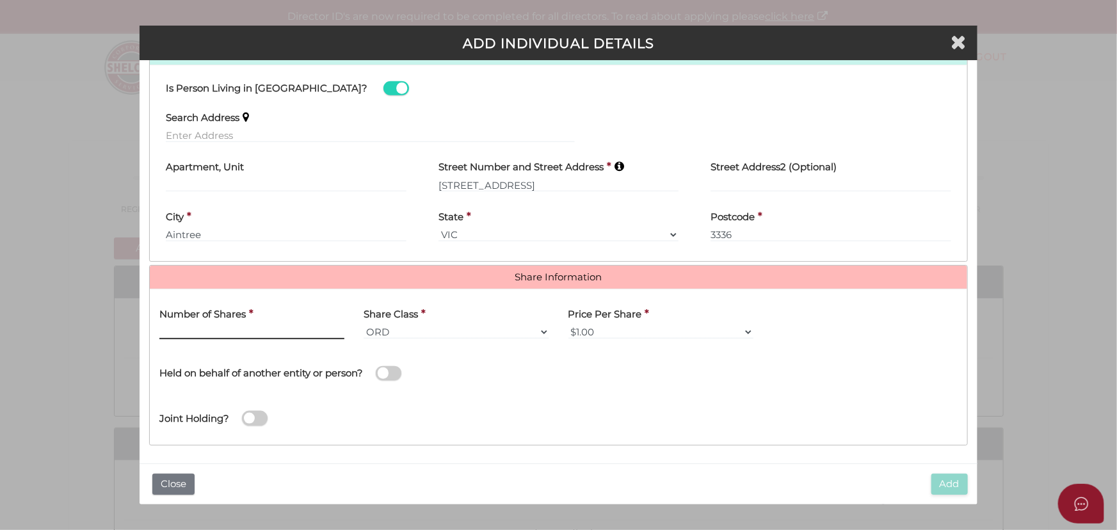
click at [272, 330] on input "text" at bounding box center [251, 332] width 185 height 14
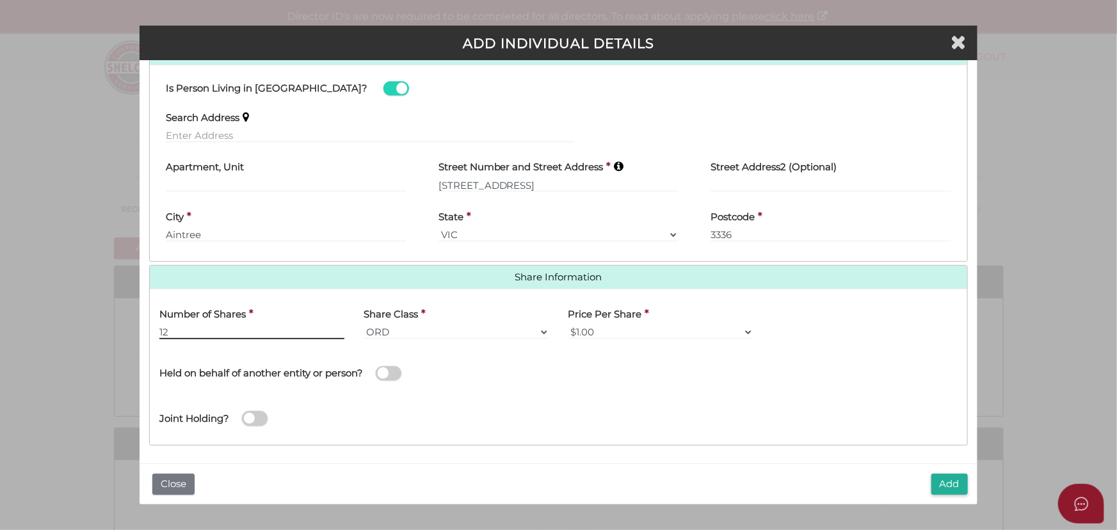
type input "12"
click at [634, 433] on div "Number of Shares * 12 Share Class * ORD A CLASS B CLASS C CLASS D CLASS EMP FOU…" at bounding box center [558, 367] width 817 height 156
click at [947, 478] on button "Add" at bounding box center [949, 484] width 36 height 21
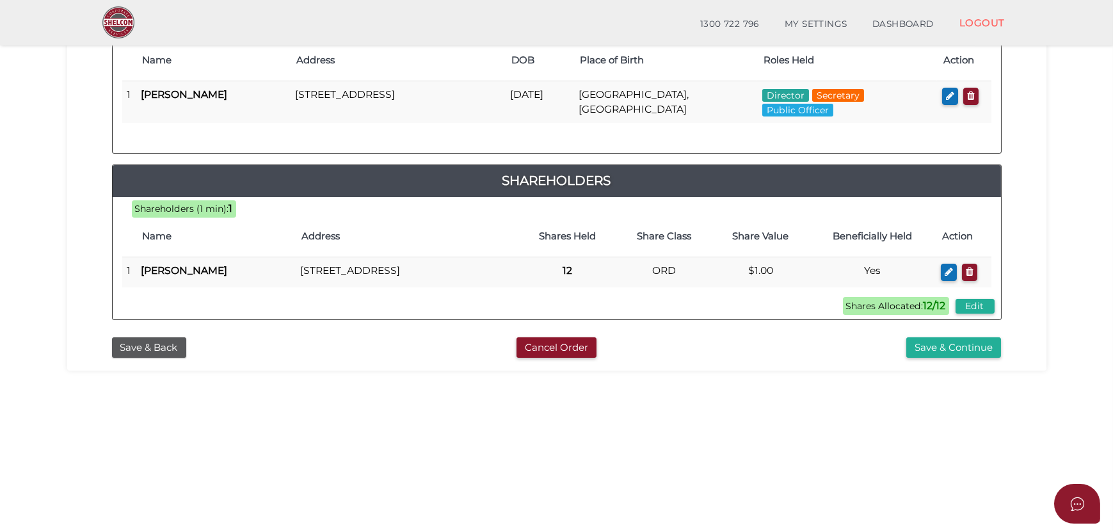
scroll to position [232, 0]
click at [947, 358] on button "Save & Continue" at bounding box center [953, 347] width 95 height 21
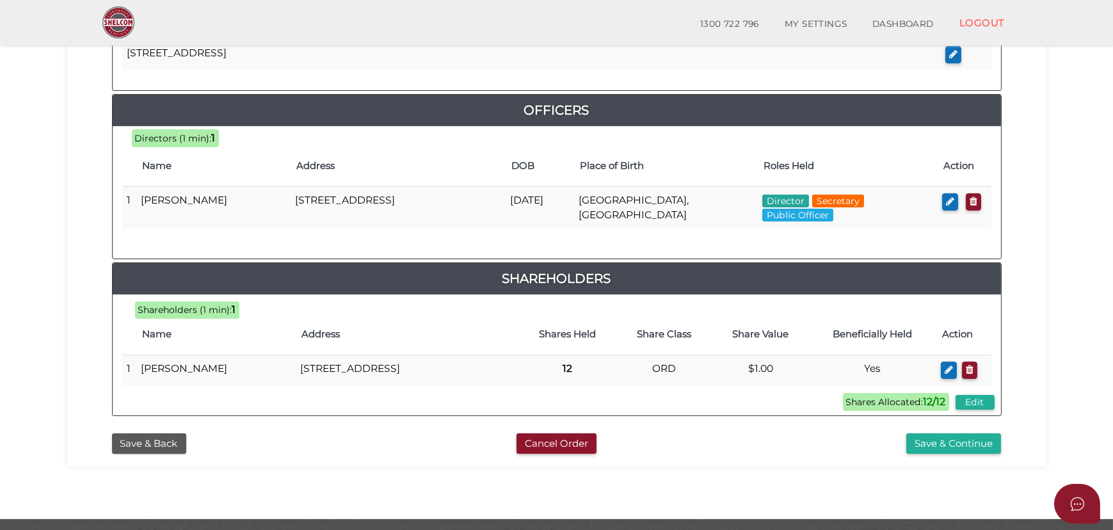
scroll to position [582, 0]
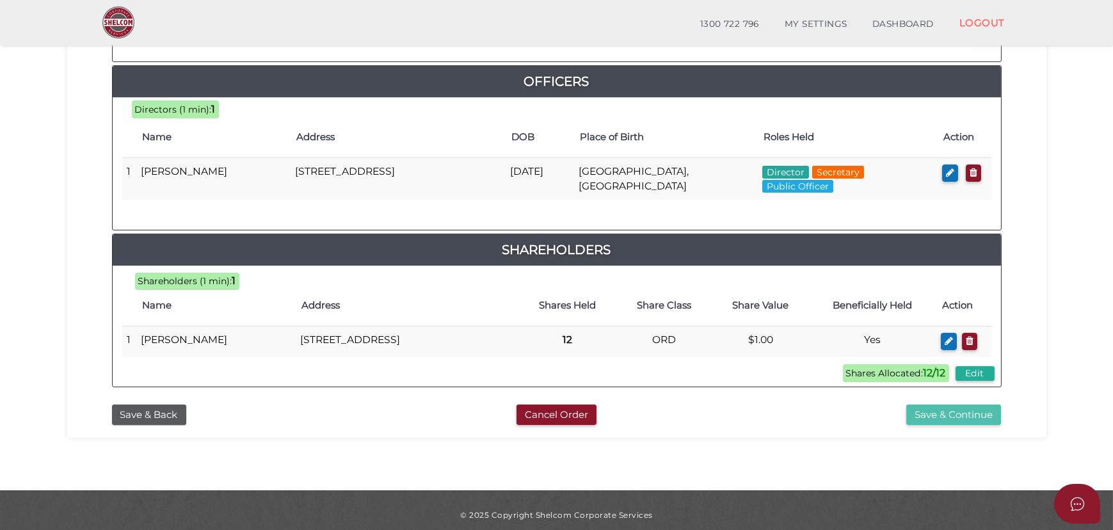
click at [954, 421] on button "Save & Continue" at bounding box center [953, 414] width 95 height 21
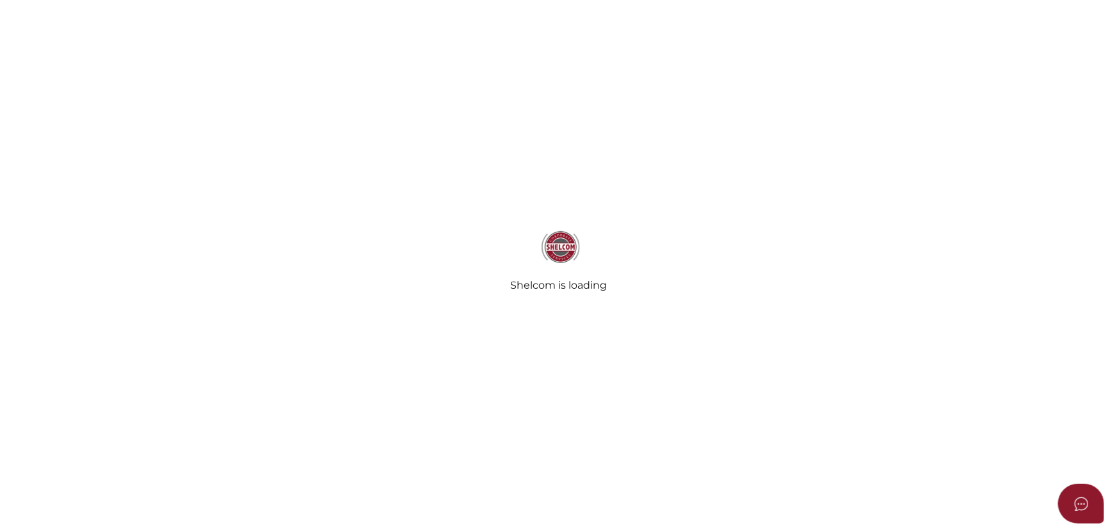
radio input "true"
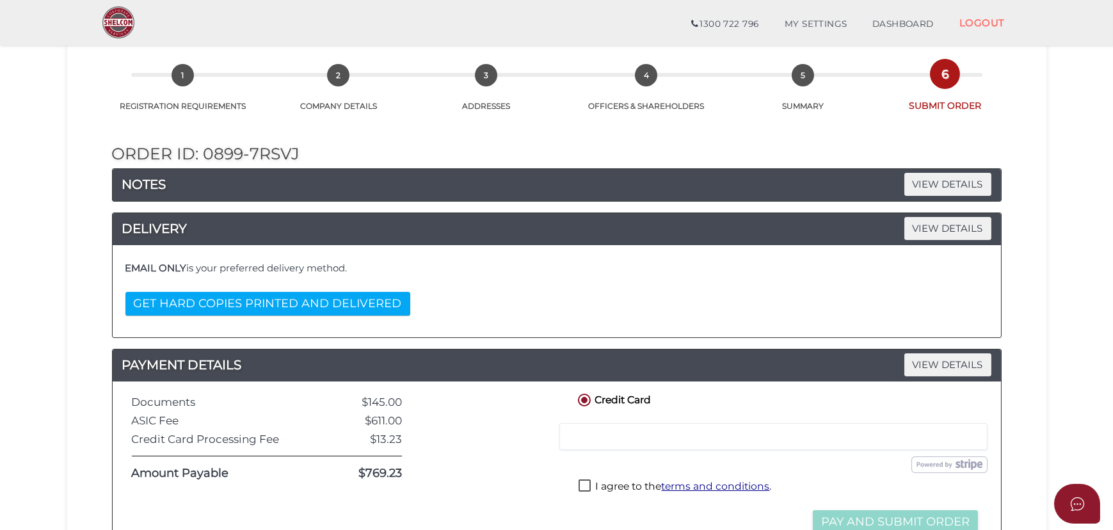
scroll to position [116, 0]
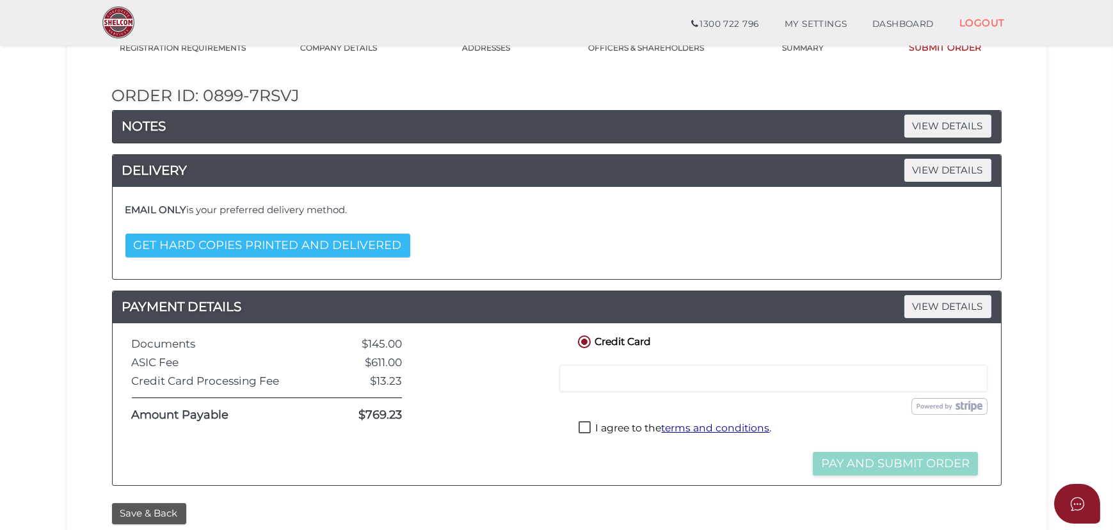
click at [242, 243] on button "GET HARD COPIES PRINTED AND DELIVERED" at bounding box center [267, 246] width 285 height 24
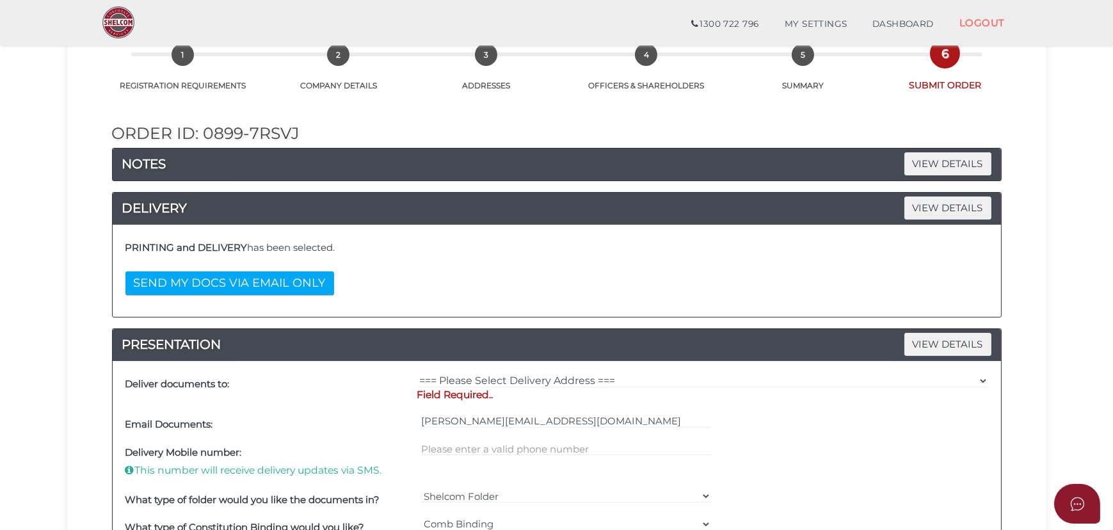
scroll to position [58, 0]
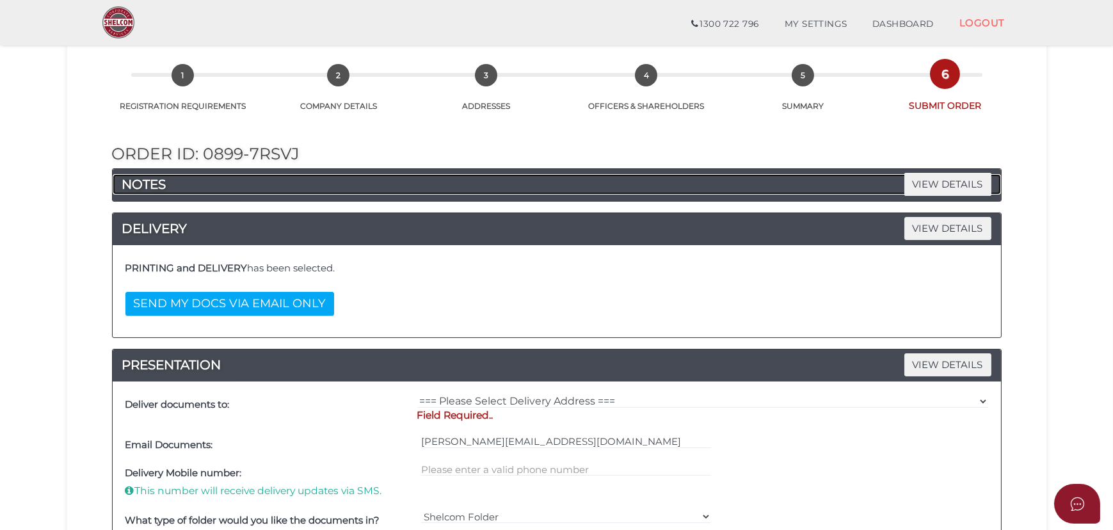
click at [213, 186] on h4 "NOTES VIEW DETAILS" at bounding box center [557, 184] width 888 height 20
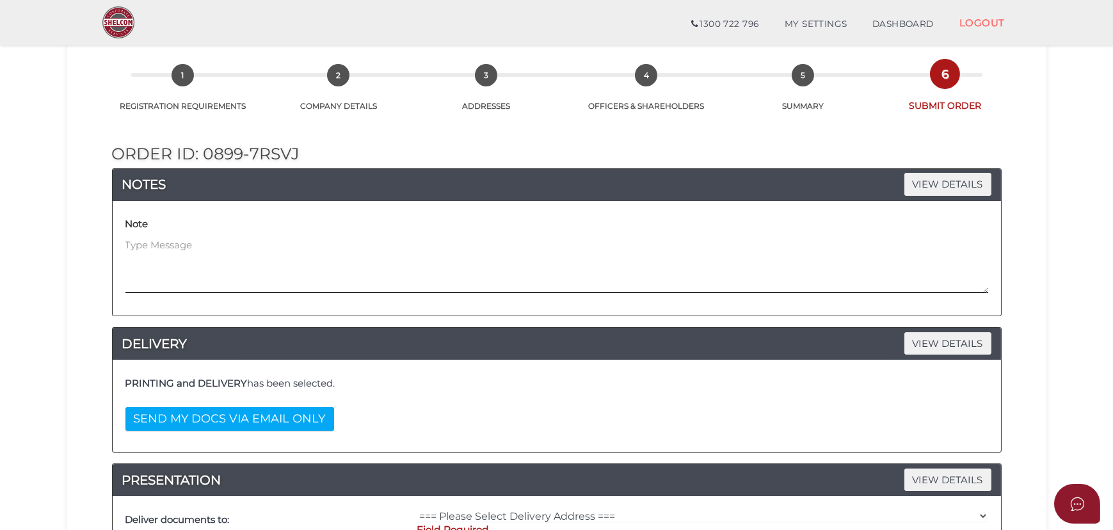
click at [150, 246] on textarea at bounding box center [556, 265] width 863 height 55
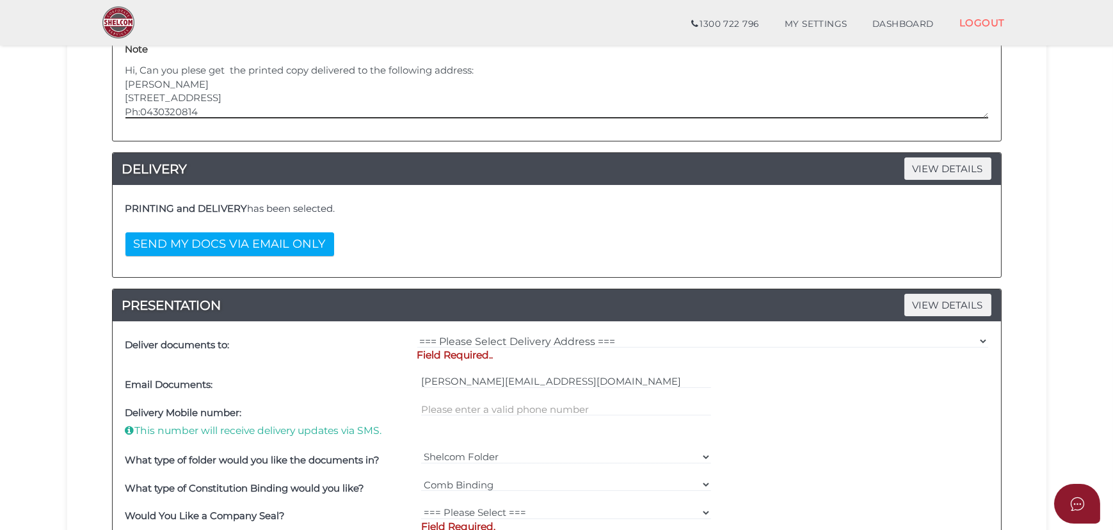
scroll to position [349, 0]
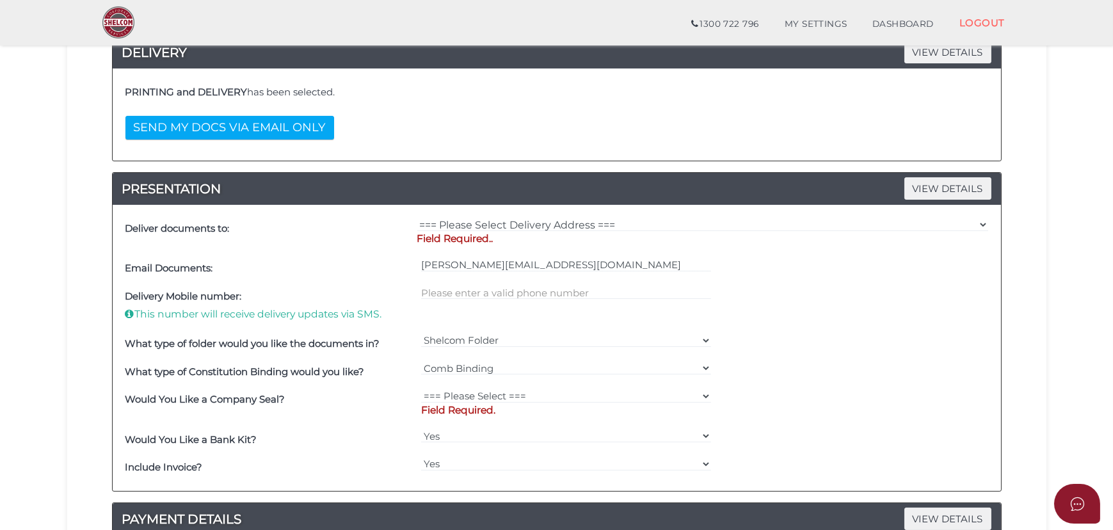
type textarea "Hi, Can you plese get the printed copy delivered to the following address: [PER…"
click at [980, 222] on select "=== Please Select Delivery Address === (User Address - [PERSON_NAME][GEOGRAPHIC…" at bounding box center [702, 225] width 571 height 14
select select "Other"
click at [417, 218] on select "=== Please Select Delivery Address === (User Address - [PERSON_NAME][GEOGRAPHIC…" at bounding box center [702, 225] width 571 height 14
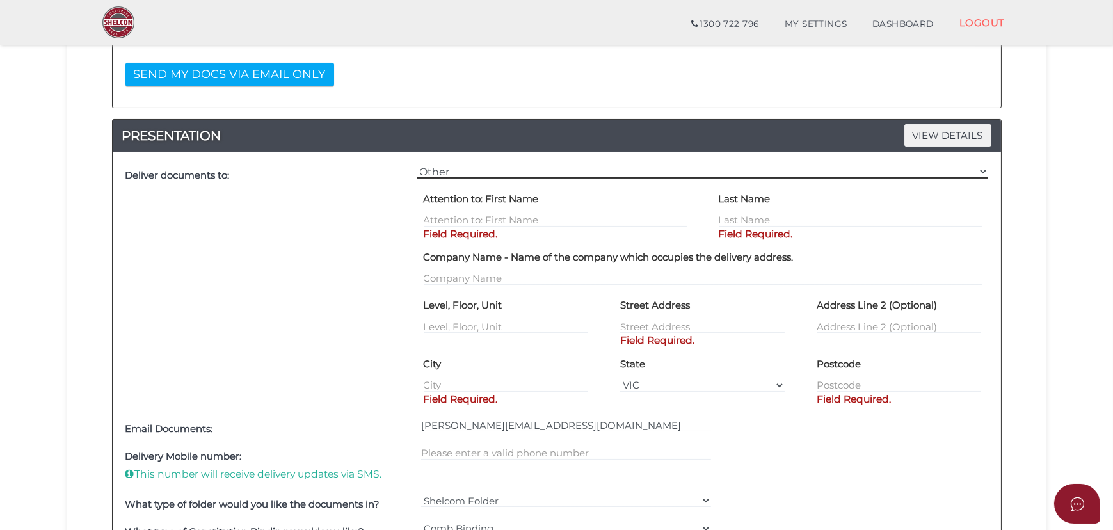
scroll to position [465, 0]
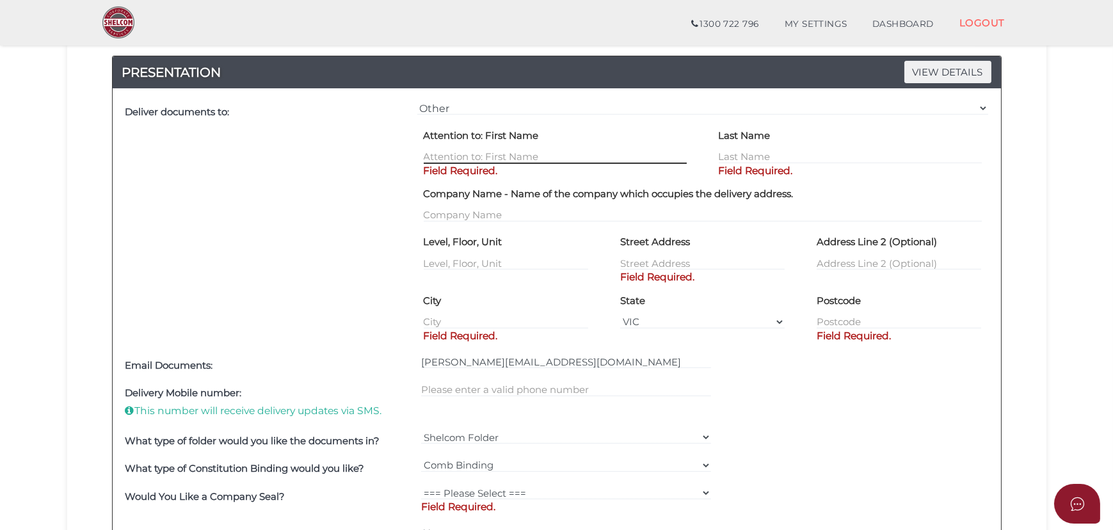
click at [478, 154] on input "text" at bounding box center [555, 157] width 263 height 14
type input "[PERSON_NAME]"
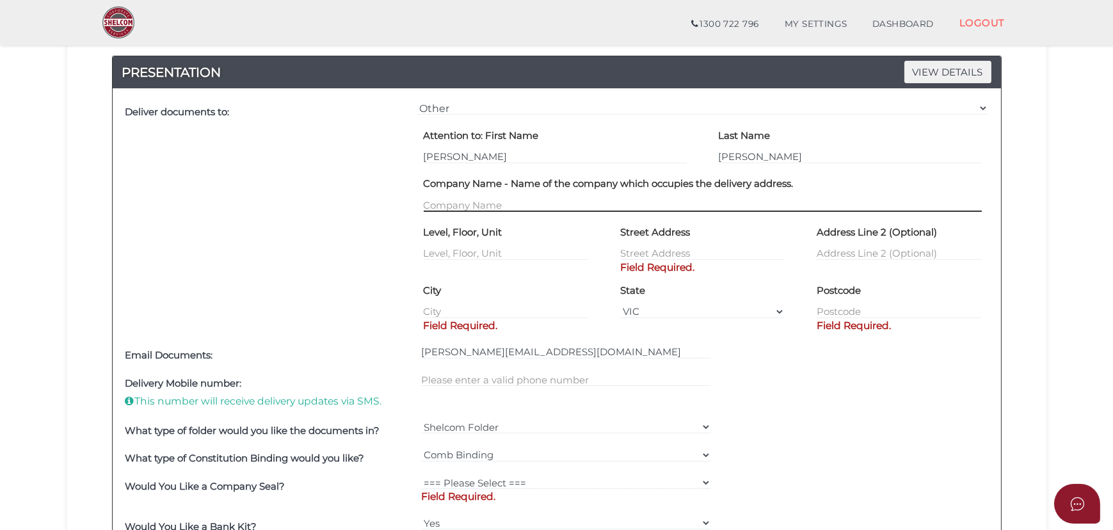
click at [472, 216] on div "Company Name - Name of the company which occupies the delivery address." at bounding box center [703, 197] width 590 height 49
type input "M"
click at [644, 250] on input "text" at bounding box center [702, 253] width 164 height 14
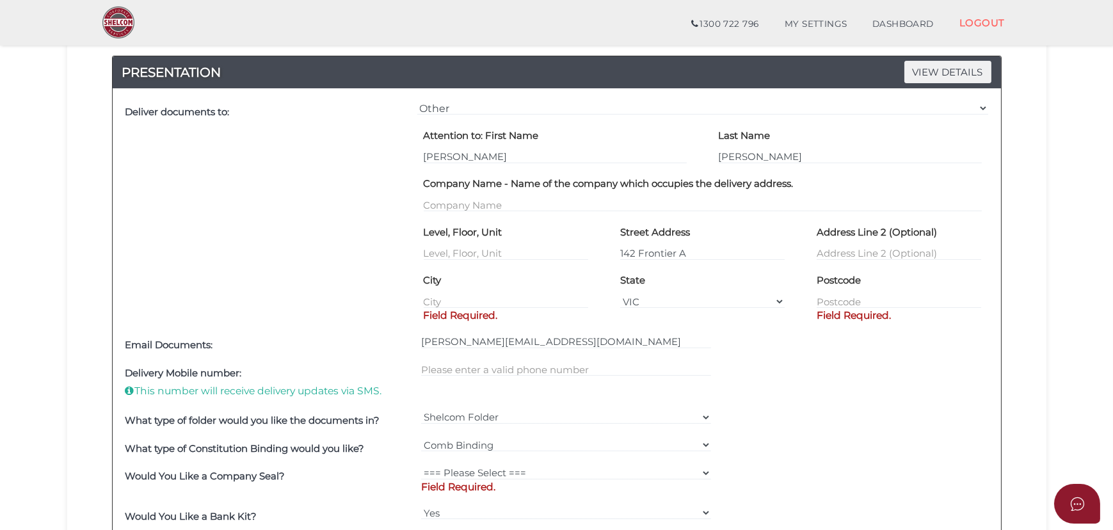
click at [717, 274] on div "State [GEOGRAPHIC_DATA] [GEOGRAPHIC_DATA] [GEOGRAPHIC_DATA] [GEOGRAPHIC_DATA] […" at bounding box center [702, 289] width 164 height 39
click at [702, 255] on input "142 Frontier A" at bounding box center [702, 253] width 164 height 14
type input "[STREET_ADDRESS]"
click at [436, 294] on input "text" at bounding box center [506, 301] width 164 height 14
type input "Aintree"
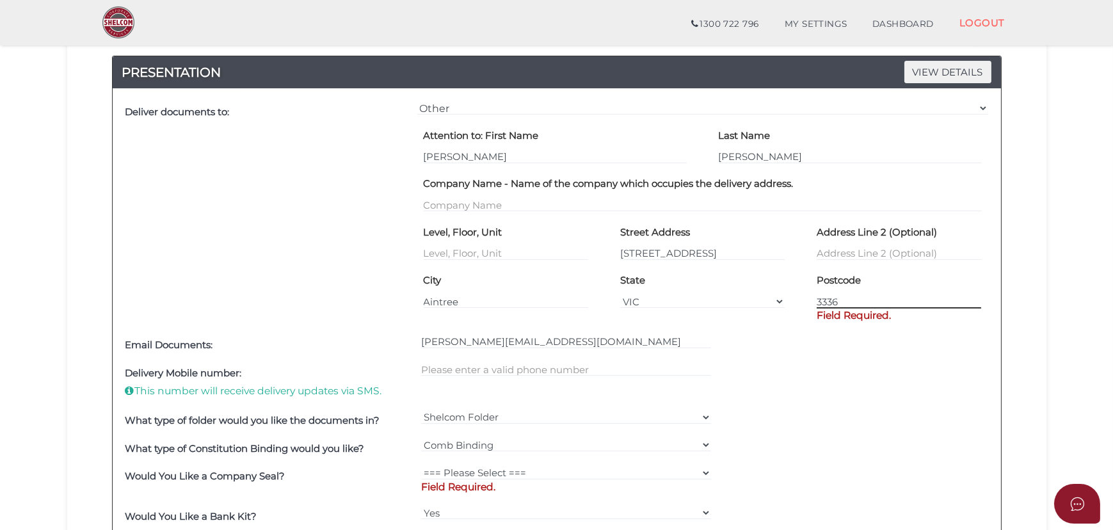
type input "3336"
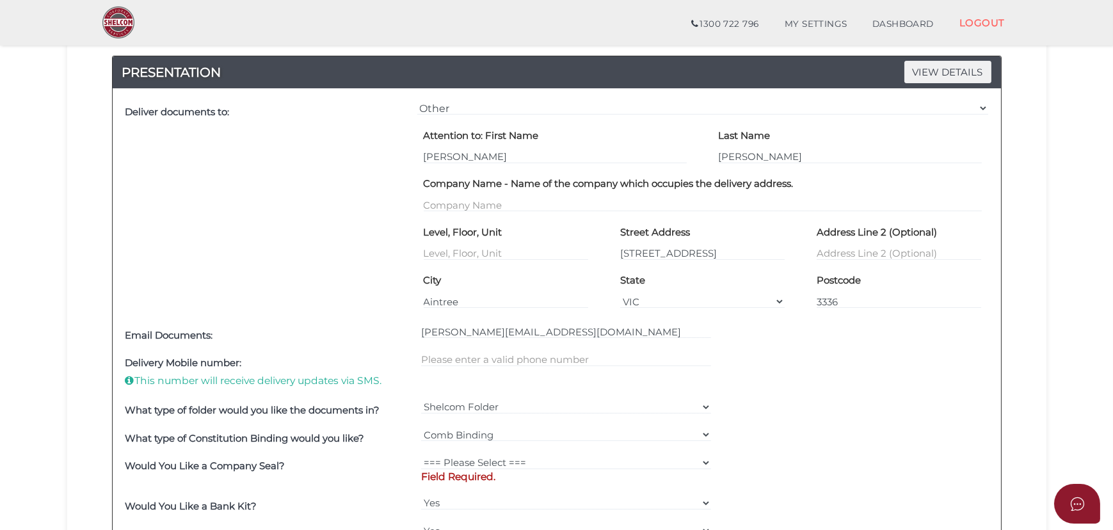
click at [871, 379] on div "Delivery Mobile number: This number will receive delivery updates via SMS." at bounding box center [556, 372] width 869 height 47
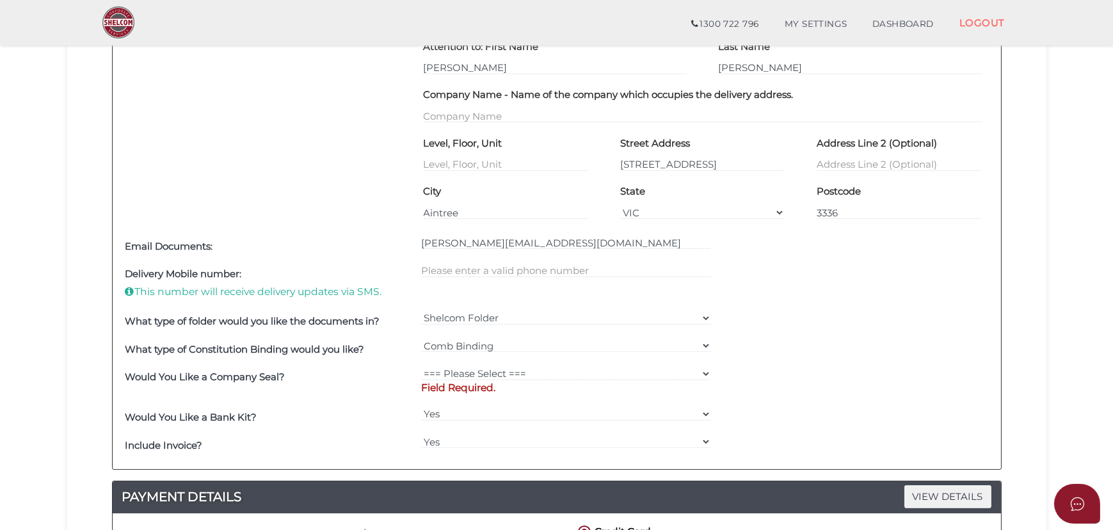
scroll to position [582, 0]
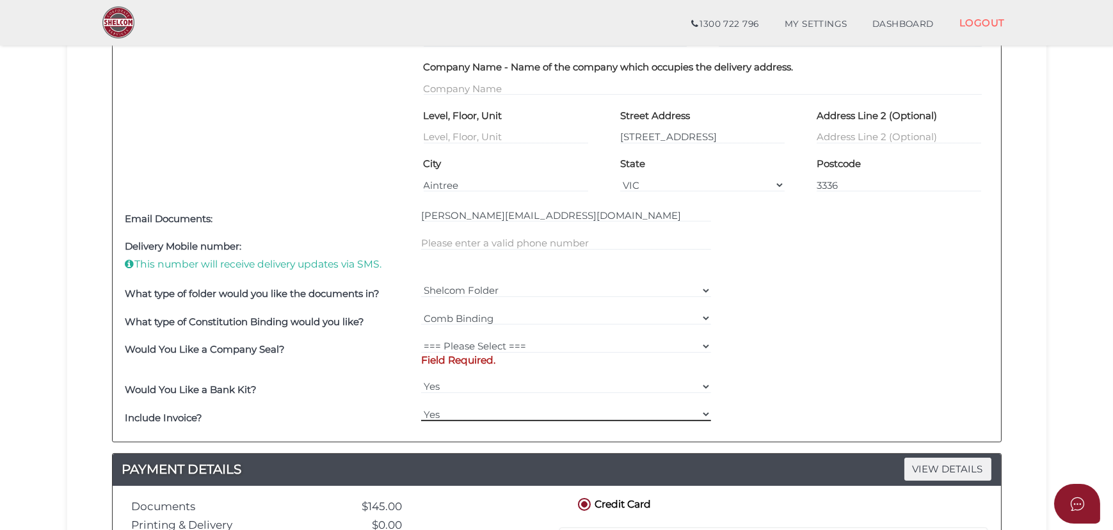
click at [704, 411] on select "Yes No" at bounding box center [566, 414] width 290 height 14
select select "No"
click at [421, 407] on select "Yes No" at bounding box center [566, 414] width 290 height 14
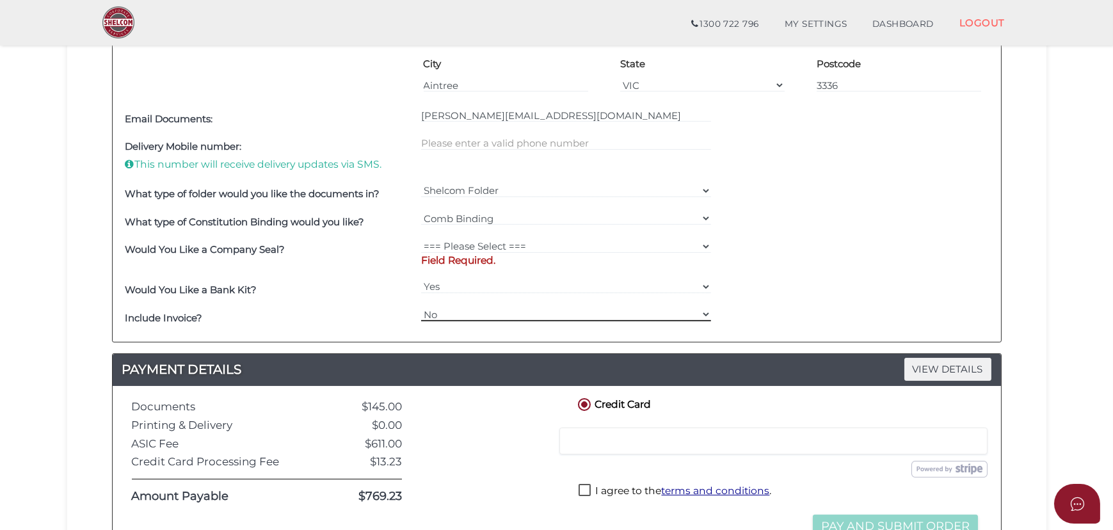
scroll to position [698, 0]
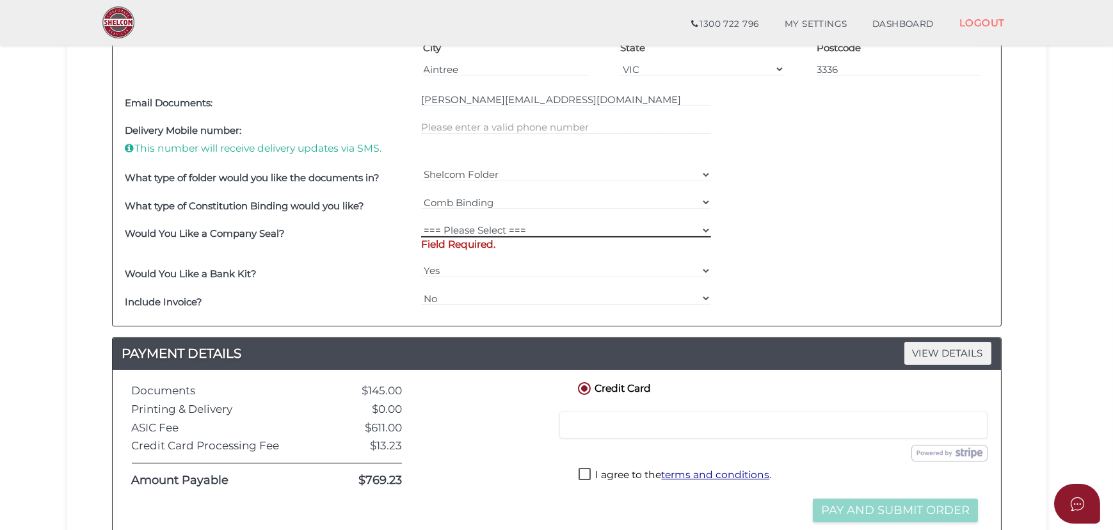
click at [705, 230] on select "=== Please Select === Fold Seal $50 No Seal" at bounding box center [566, 230] width 290 height 14
select select "0"
click at [421, 223] on select "=== Please Select === Fold Seal $50 No Seal" at bounding box center [566, 230] width 290 height 14
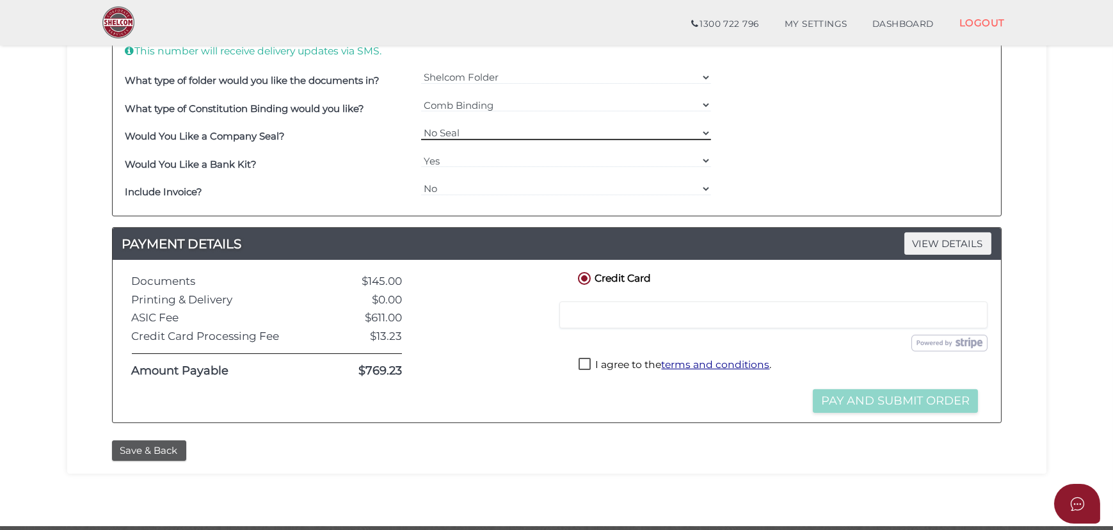
scroll to position [814, 0]
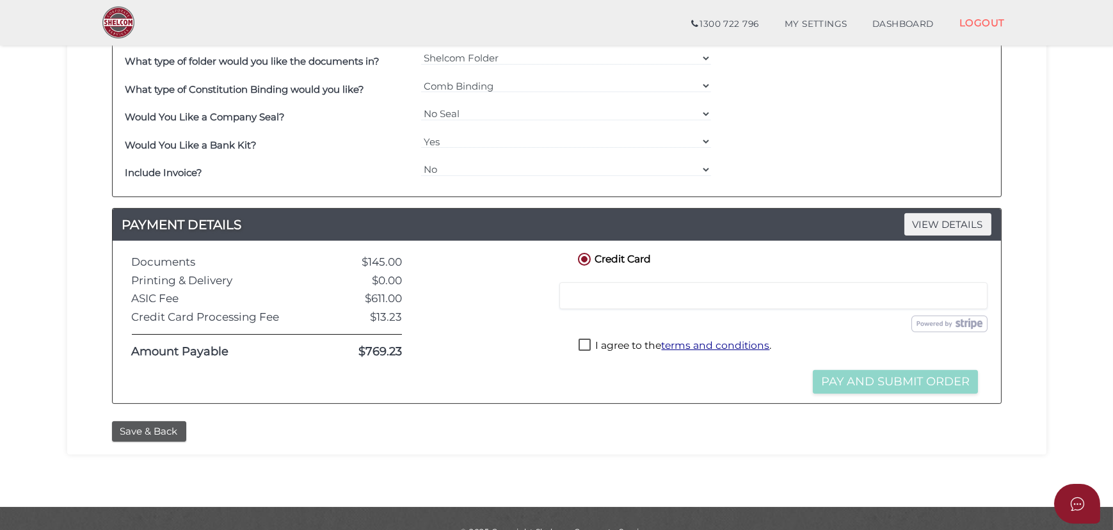
click at [721, 300] on div at bounding box center [773, 295] width 428 height 27
click at [581, 341] on label "I agree to the terms and conditions ." at bounding box center [675, 347] width 193 height 16
checkbox input "true"
click at [854, 379] on button "Pay and Submit Order" at bounding box center [895, 382] width 165 height 24
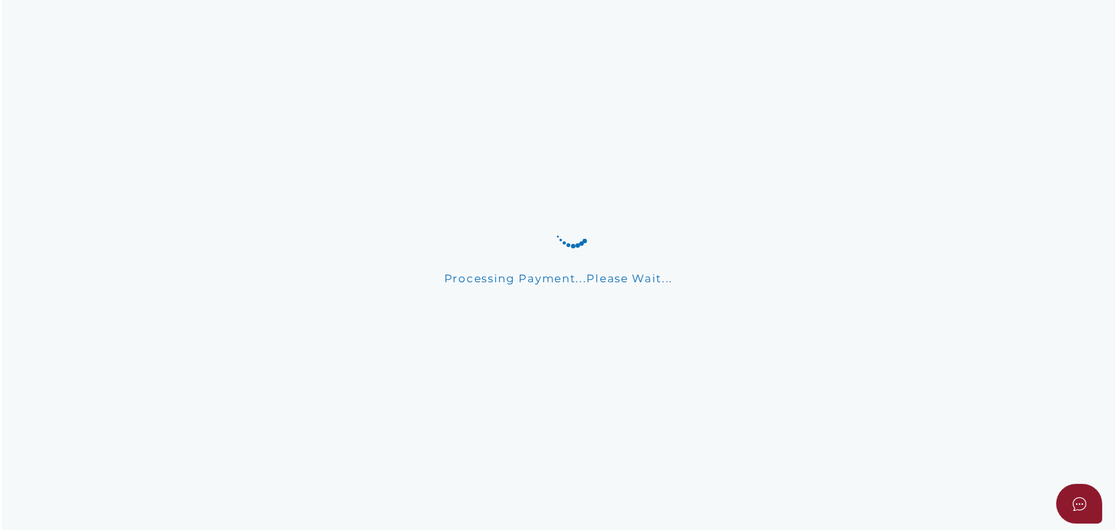
scroll to position [0, 0]
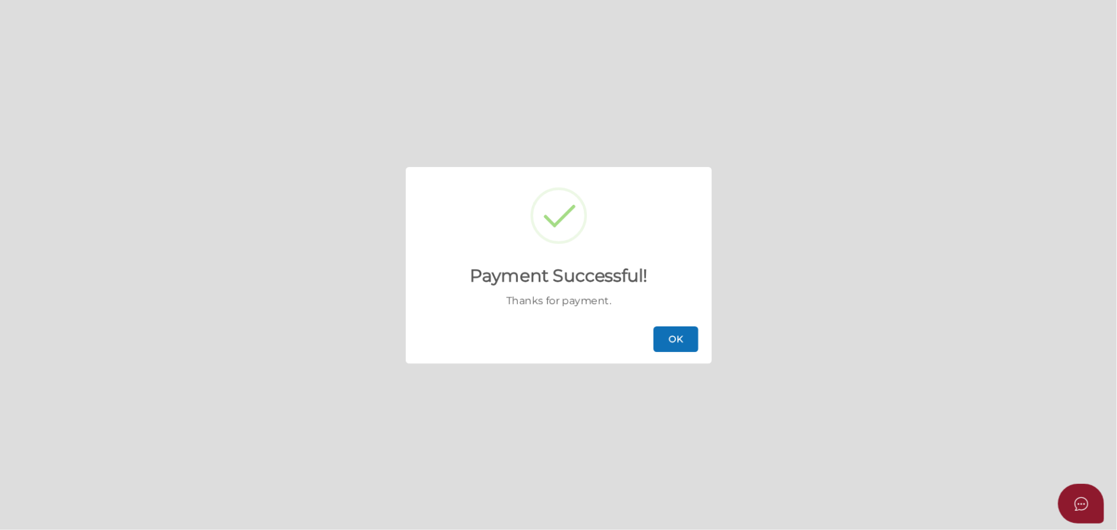
click at [686, 340] on button "OK" at bounding box center [675, 339] width 45 height 26
